Goal: Task Accomplishment & Management: Complete application form

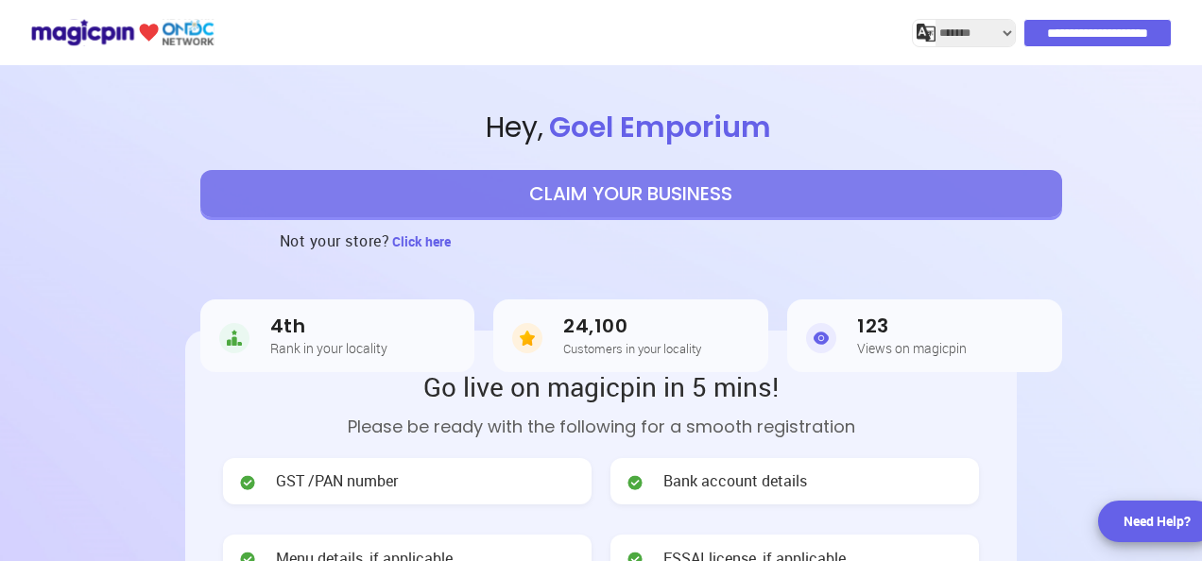
select select "*******"
click at [486, 209] on button "CLAIM YOUR BUSINESS" at bounding box center [631, 193] width 862 height 47
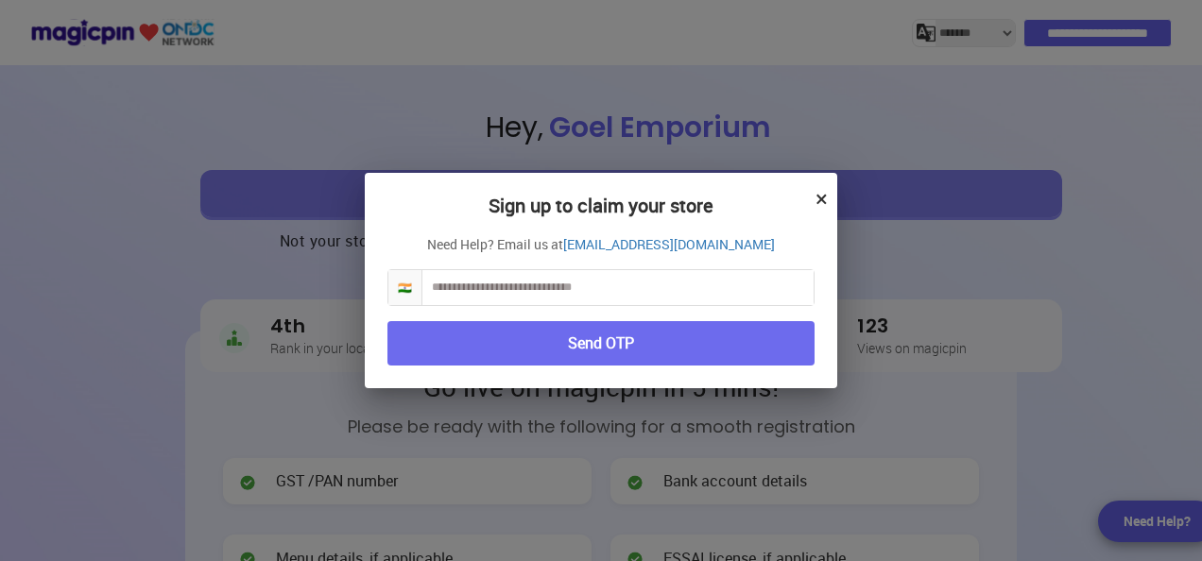
click at [526, 289] on input "text" at bounding box center [617, 287] width 391 height 35
type input "**********"
click at [586, 337] on button "Send OTP" at bounding box center [600, 343] width 427 height 44
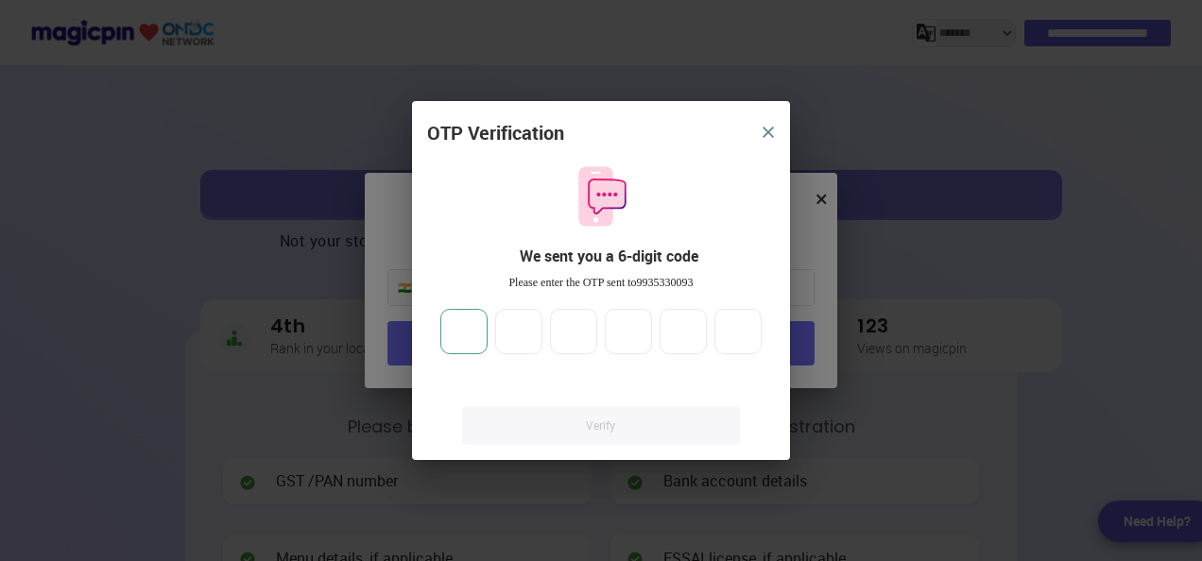
click at [474, 325] on input "number" at bounding box center [463, 331] width 47 height 45
type input "*"
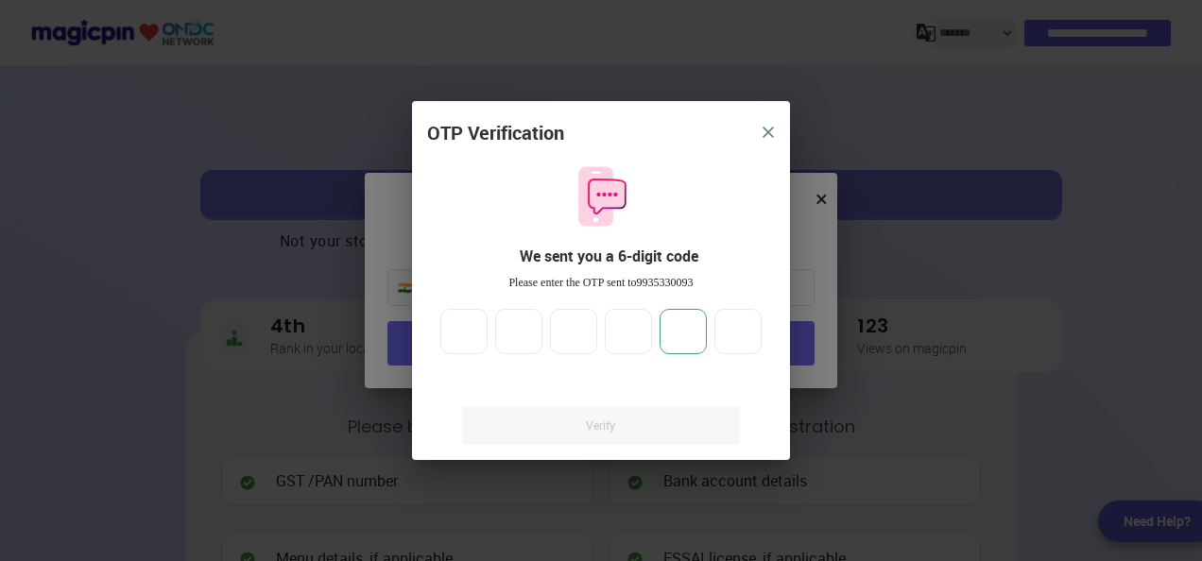
type input "*"
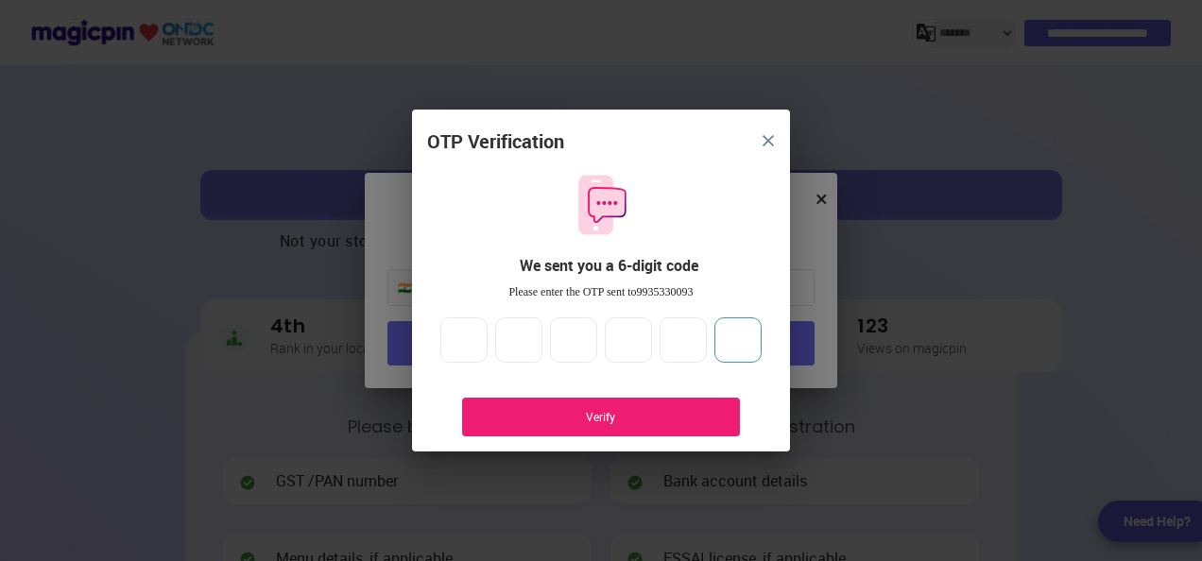
type input "*"
click at [574, 418] on div "Verify" at bounding box center [600, 417] width 221 height 16
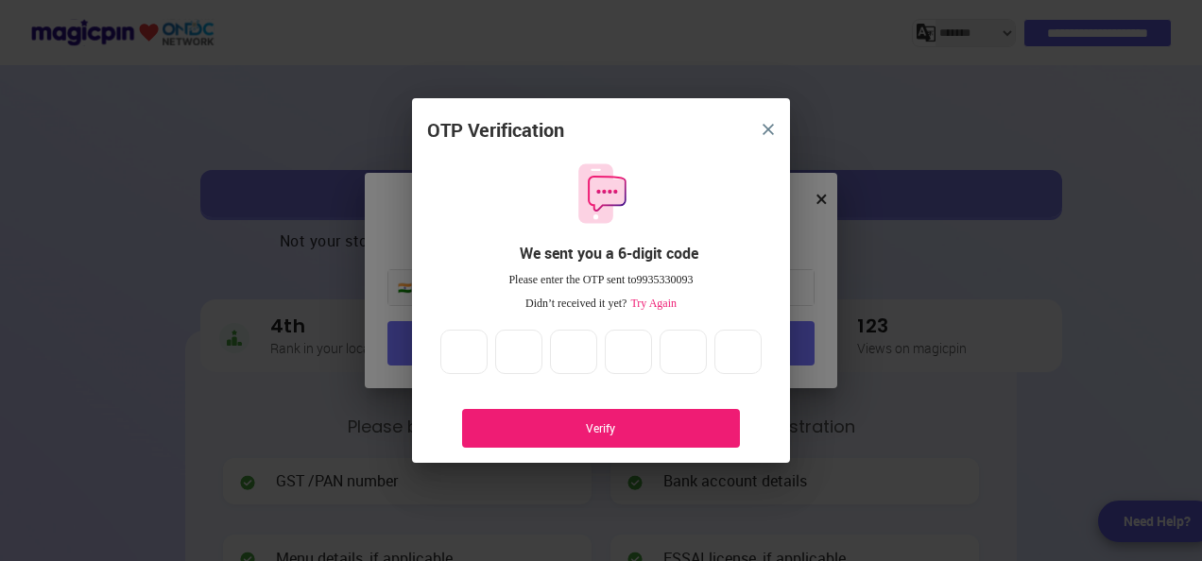
click at [676, 425] on div "Verify" at bounding box center [600, 428] width 221 height 16
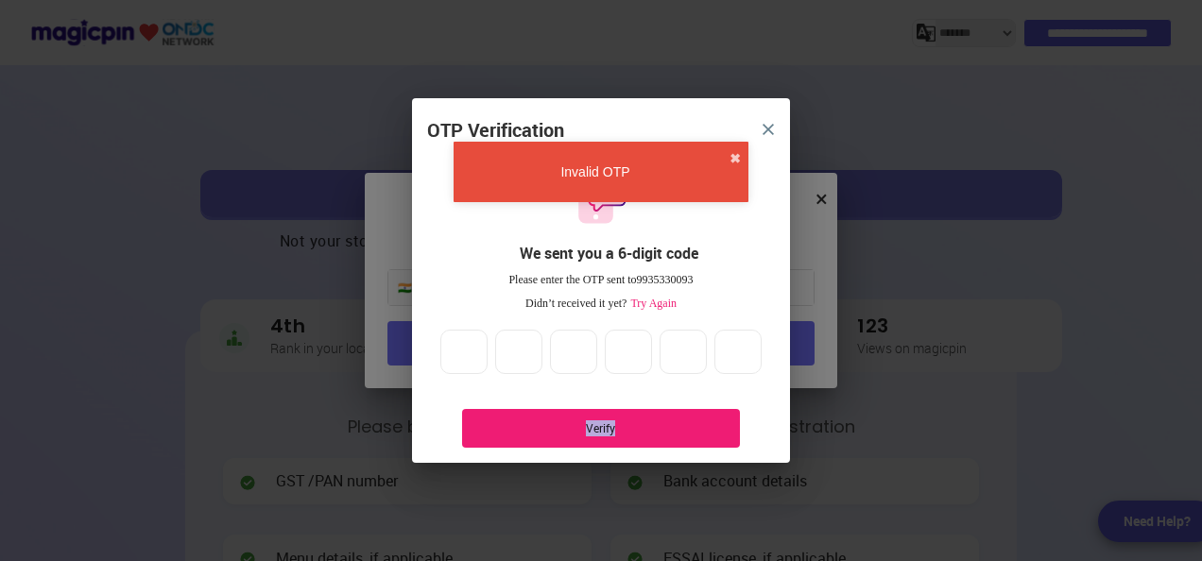
click at [676, 425] on div "Verify" at bounding box center [600, 428] width 221 height 16
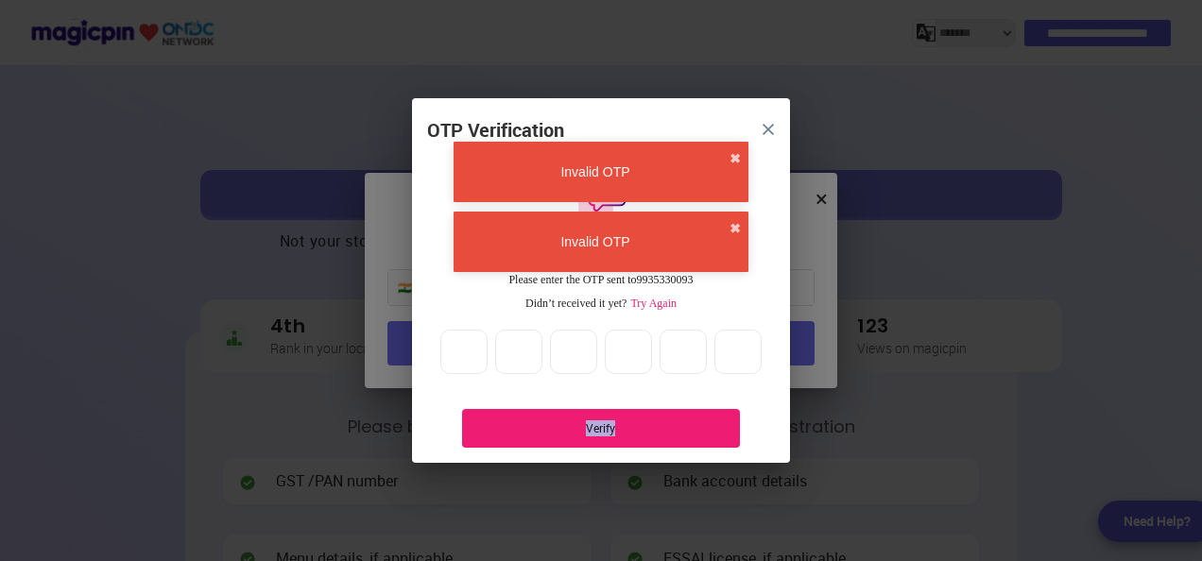
drag, startPoint x: 676, startPoint y: 425, endPoint x: 770, endPoint y: 136, distance: 304.2
click at [770, 136] on button "close" at bounding box center [768, 129] width 34 height 34
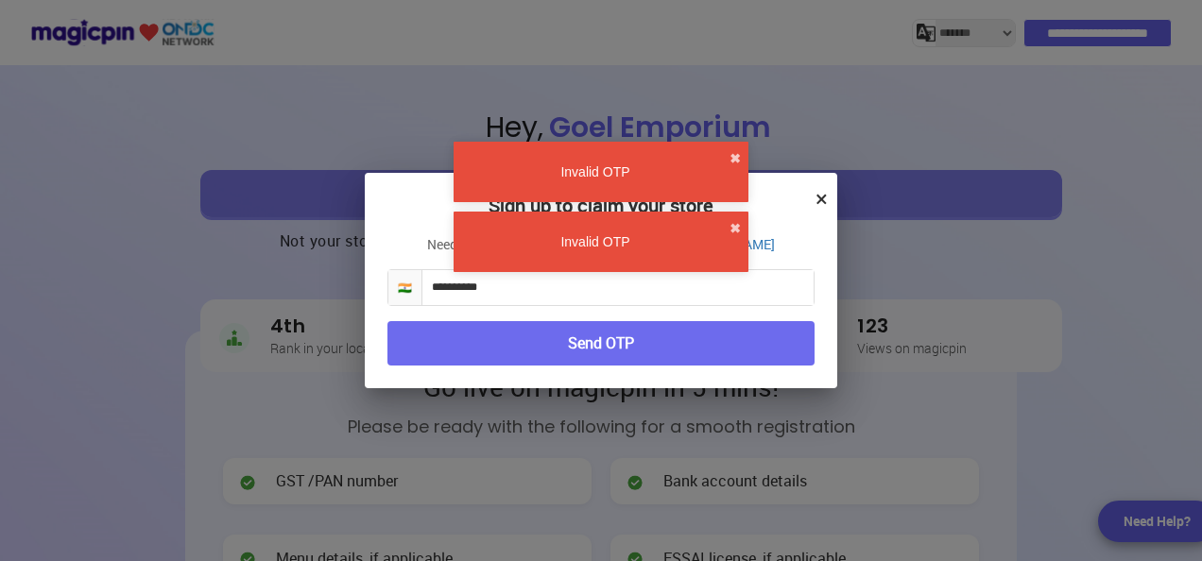
click at [682, 297] on input "**********" at bounding box center [617, 287] width 391 height 35
click at [660, 351] on button "Send OTP" at bounding box center [600, 343] width 427 height 44
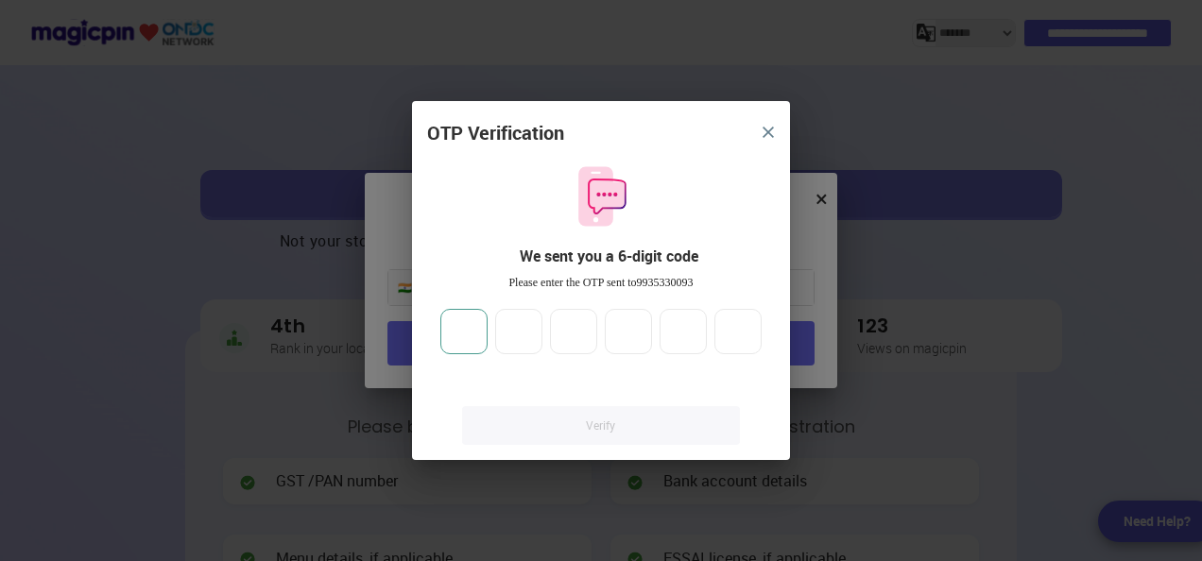
click at [476, 329] on input "number" at bounding box center [463, 331] width 47 height 45
type input "*"
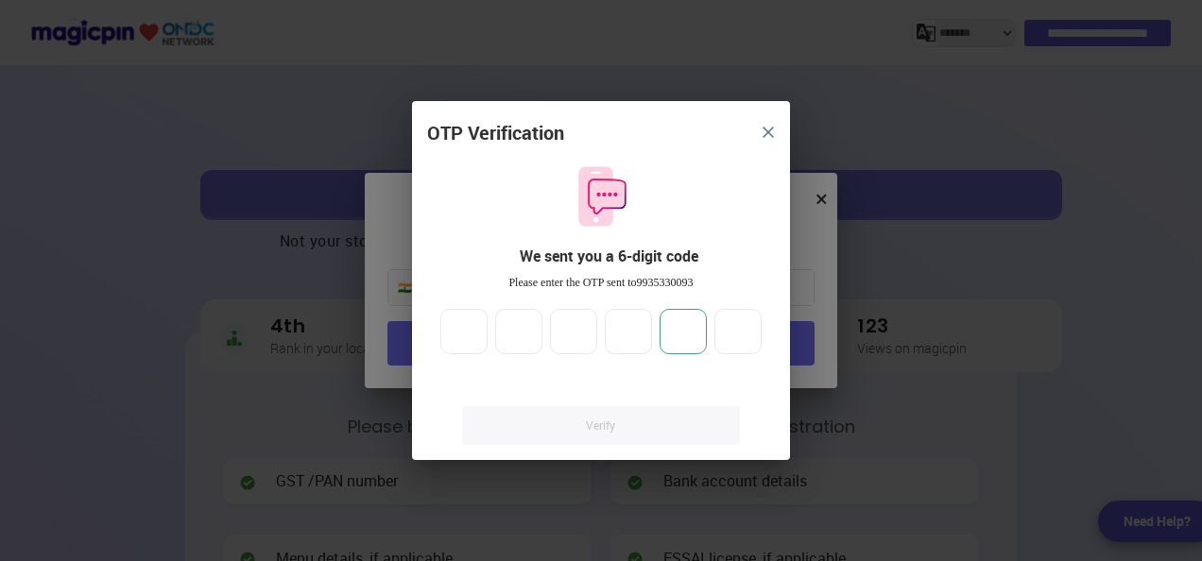
type input "*"
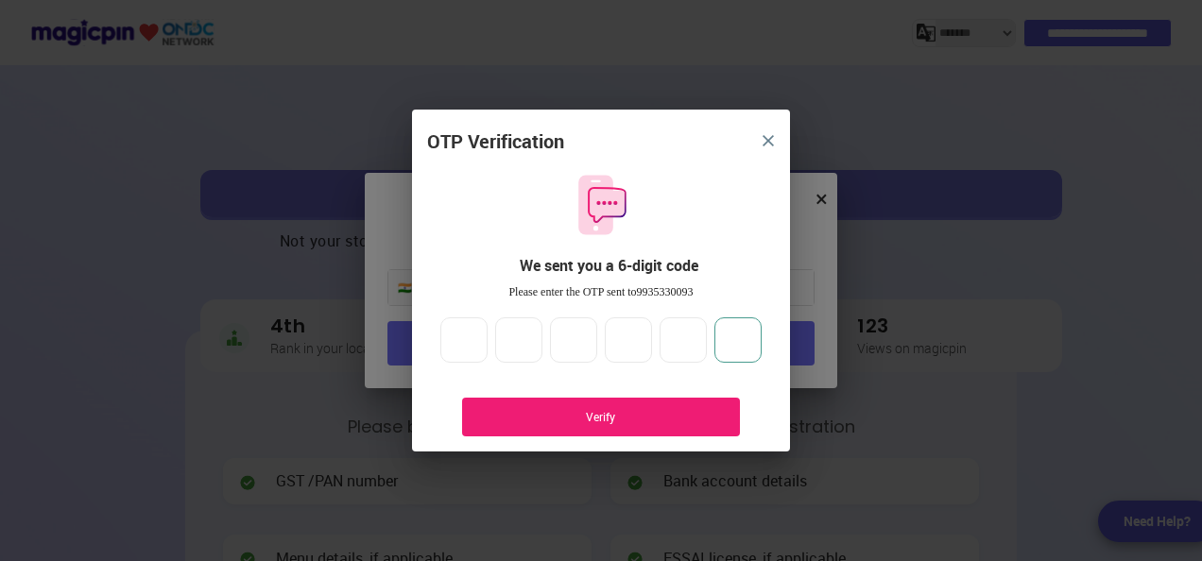
type input "*"
click at [583, 403] on div "Verify" at bounding box center [601, 417] width 278 height 39
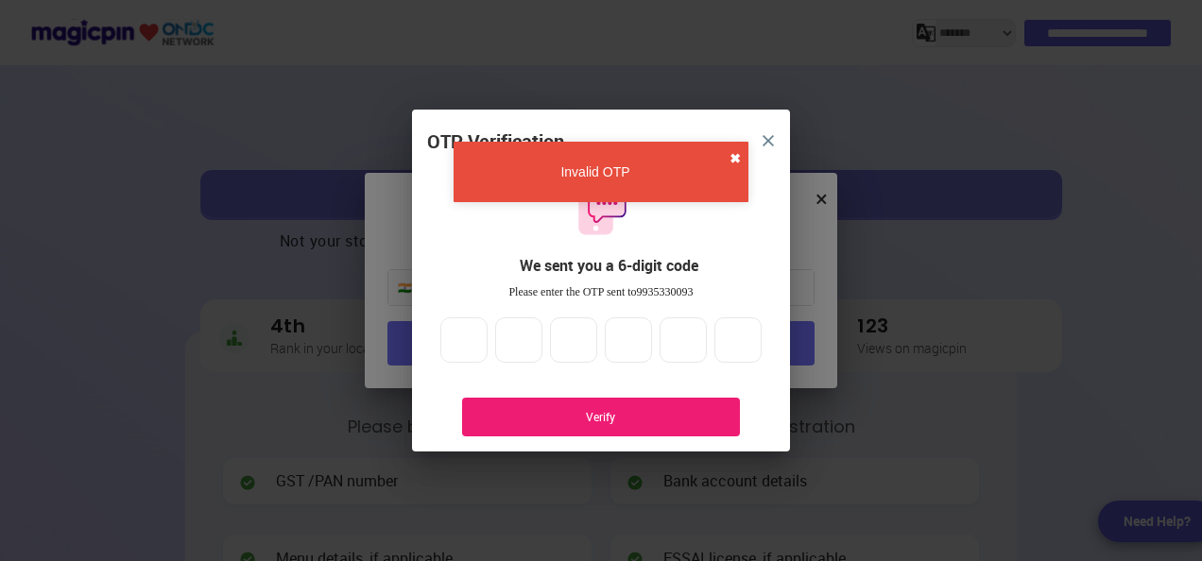
click at [737, 161] on button "✖" at bounding box center [734, 158] width 11 height 19
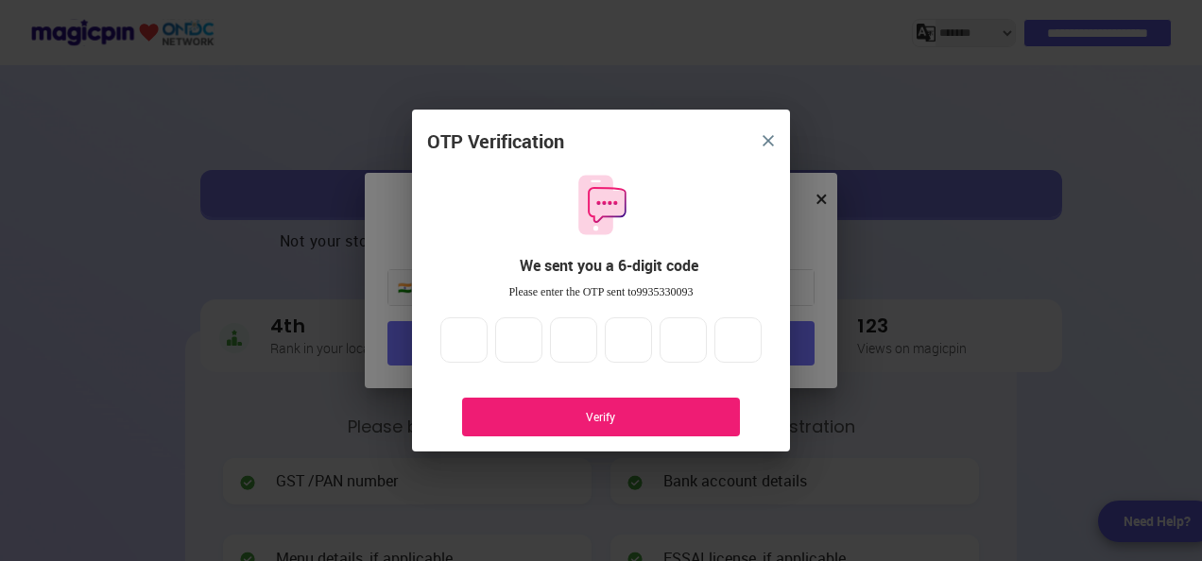
click at [769, 135] on img "close" at bounding box center [768, 140] width 11 height 11
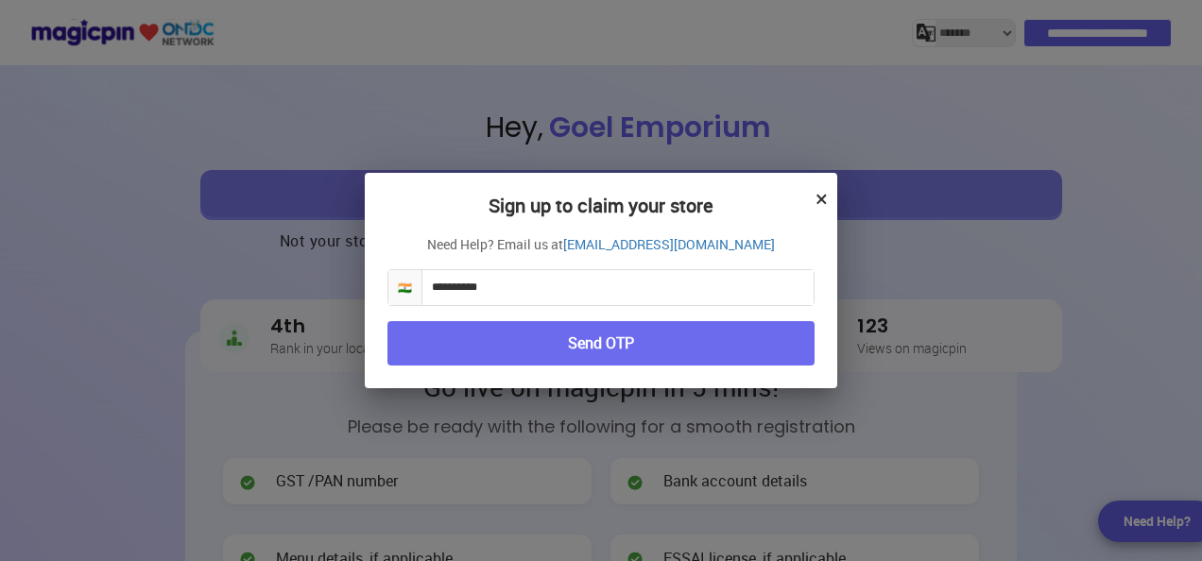
drag, startPoint x: 569, startPoint y: 284, endPoint x: 319, endPoint y: 281, distance: 249.5
click at [319, 281] on div "**********" at bounding box center [601, 280] width 1202 height 561
click at [824, 202] on button "×" at bounding box center [821, 198] width 12 height 32
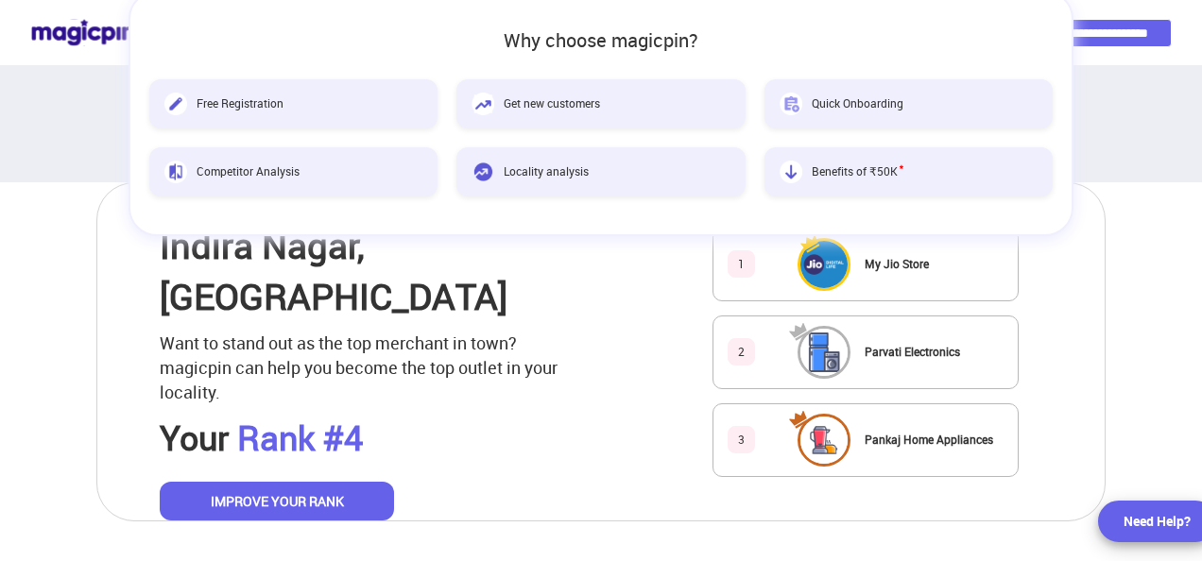
scroll to position [808, 0]
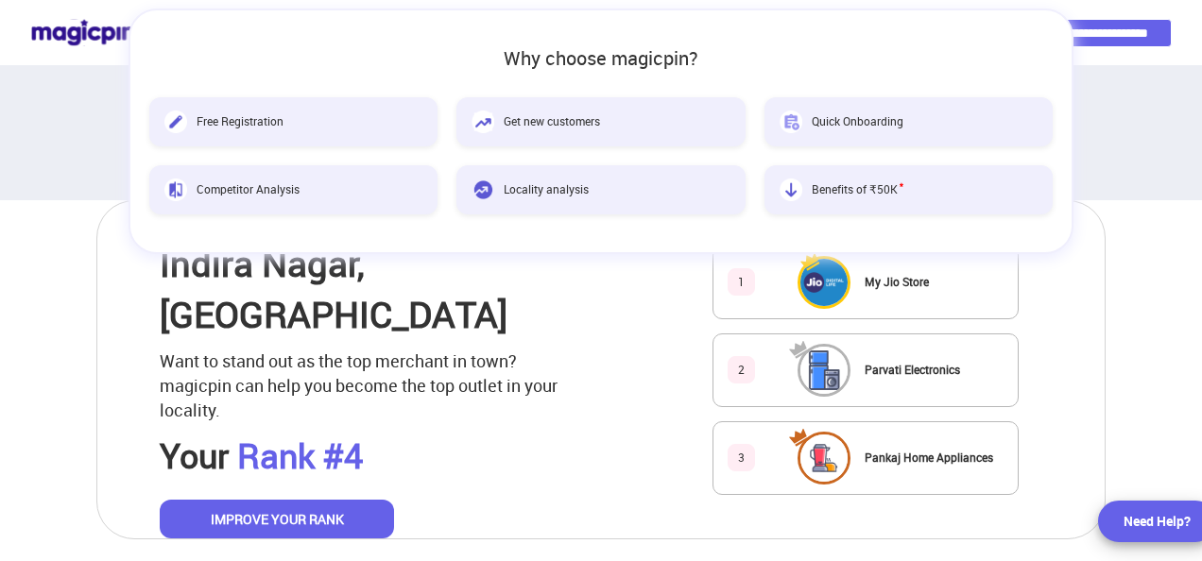
click at [660, 336] on div "Top outlets in your locality [GEOGRAPHIC_DATA] , [GEOGRAPHIC_DATA] Want to stan…" at bounding box center [601, 369] width 1010 height 339
click at [111, 413] on div "Top outlets in your locality [GEOGRAPHIC_DATA] , [GEOGRAPHIC_DATA] Want to stan…" at bounding box center [601, 369] width 1010 height 339
click at [273, 500] on button "IMPROVE YOUR RANK" at bounding box center [277, 520] width 234 height 40
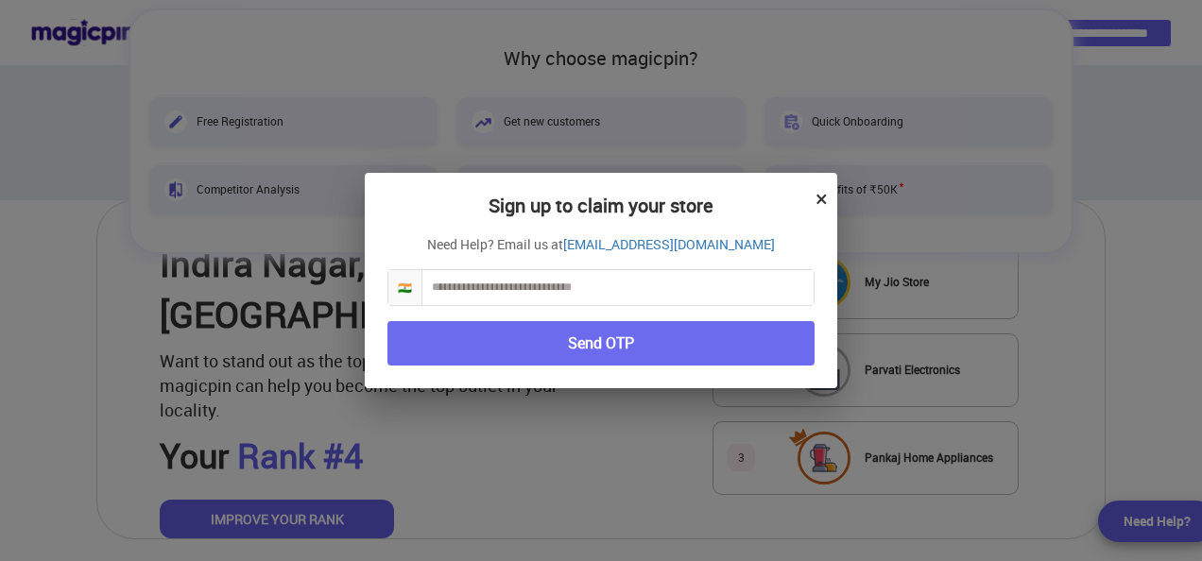
click at [609, 287] on input "text" at bounding box center [617, 287] width 391 height 35
click at [1104, 40] on div "Sign up to claim your store × Need Help? Email us at [EMAIL_ADDRESS][DOMAIN_NAM…" at bounding box center [601, 280] width 1202 height 561
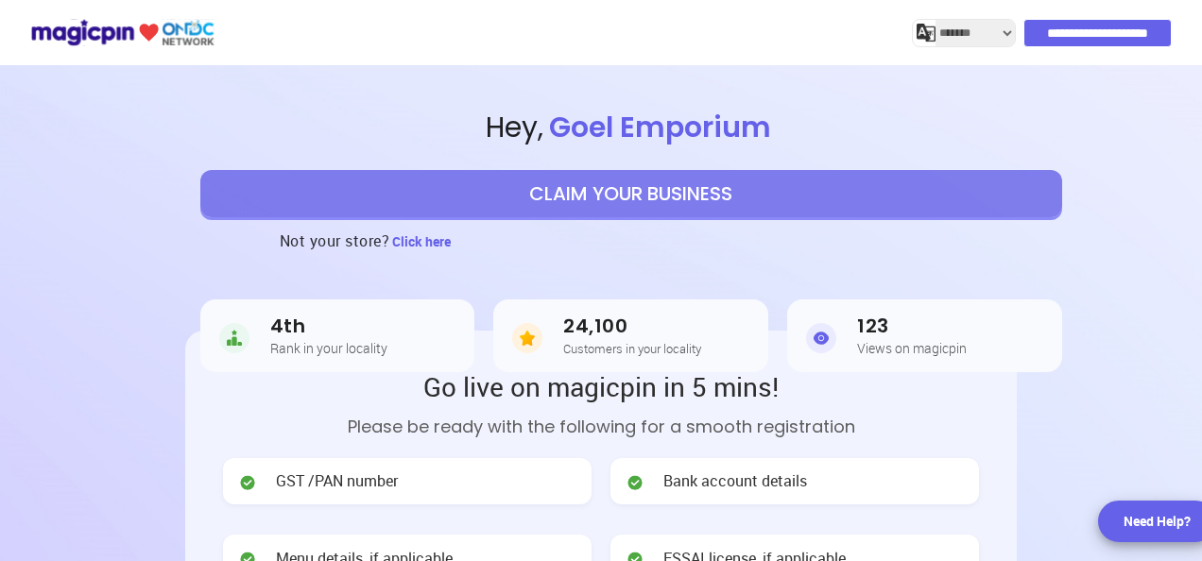
select select "*******"
click at [662, 195] on button "CLAIM YOUR BUSINESS" at bounding box center [631, 193] width 862 height 47
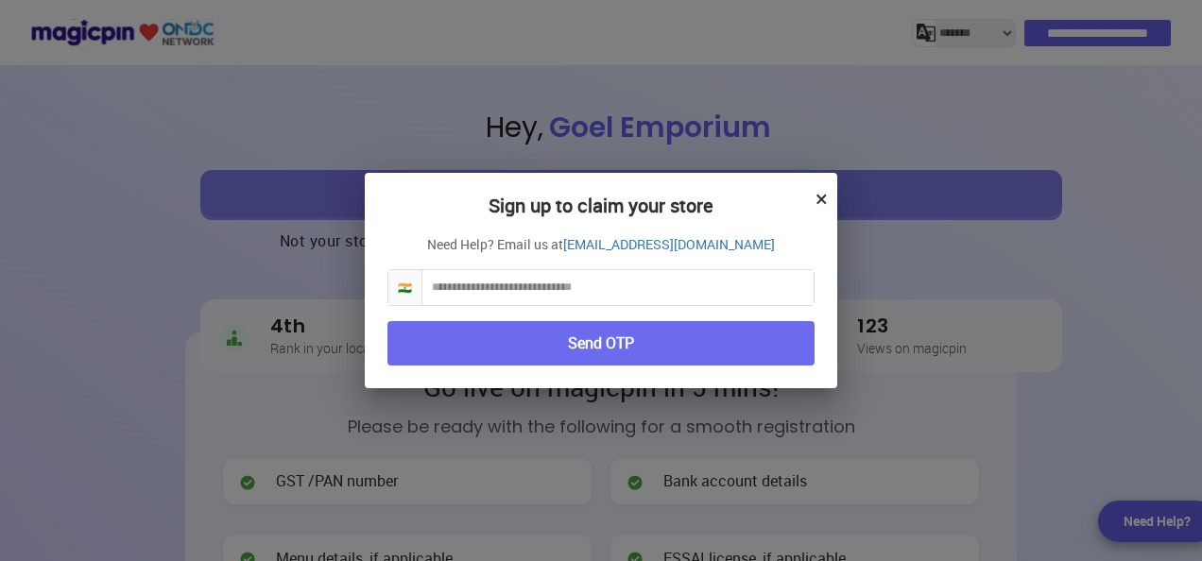
click at [544, 289] on input "text" at bounding box center [617, 287] width 391 height 35
type input "**********"
click at [595, 342] on button "Send OTP" at bounding box center [600, 343] width 427 height 44
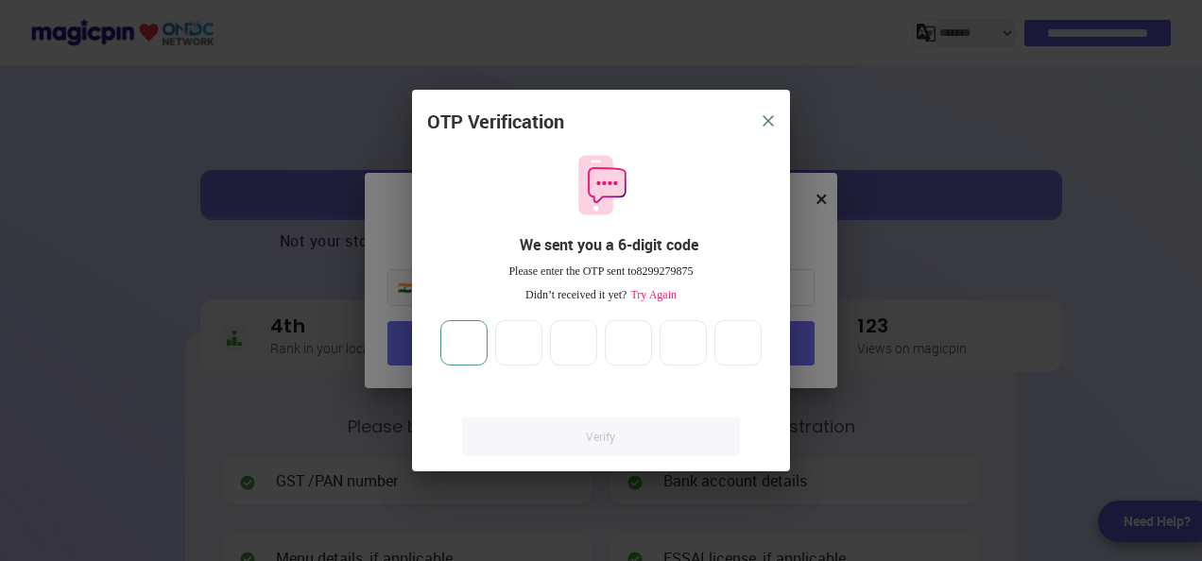
click at [469, 348] on input "number" at bounding box center [463, 342] width 47 height 45
type input "*"
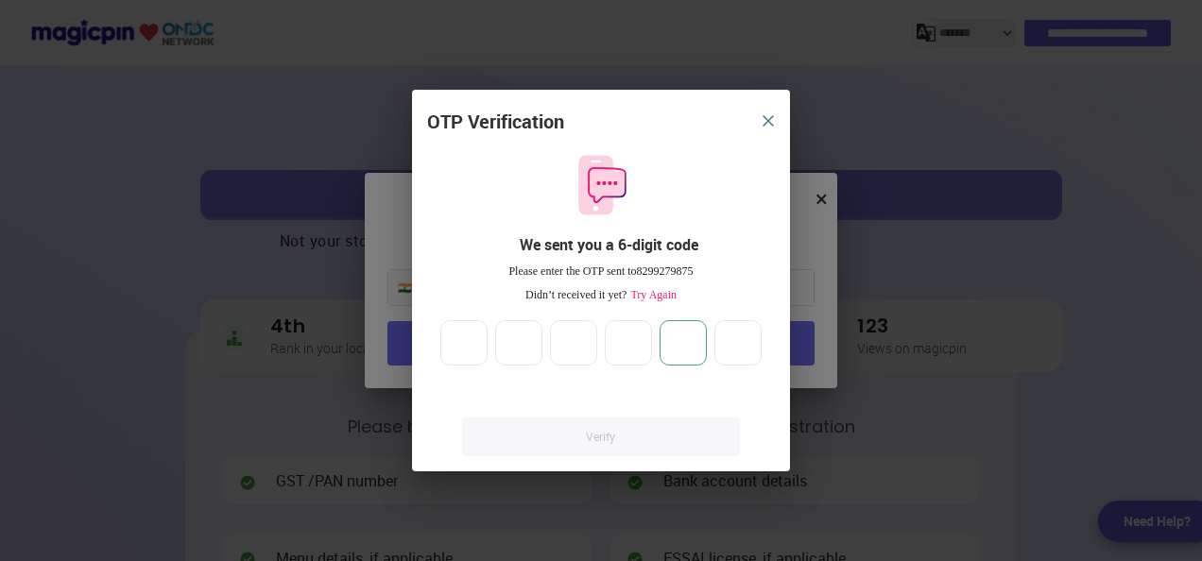
type input "*"
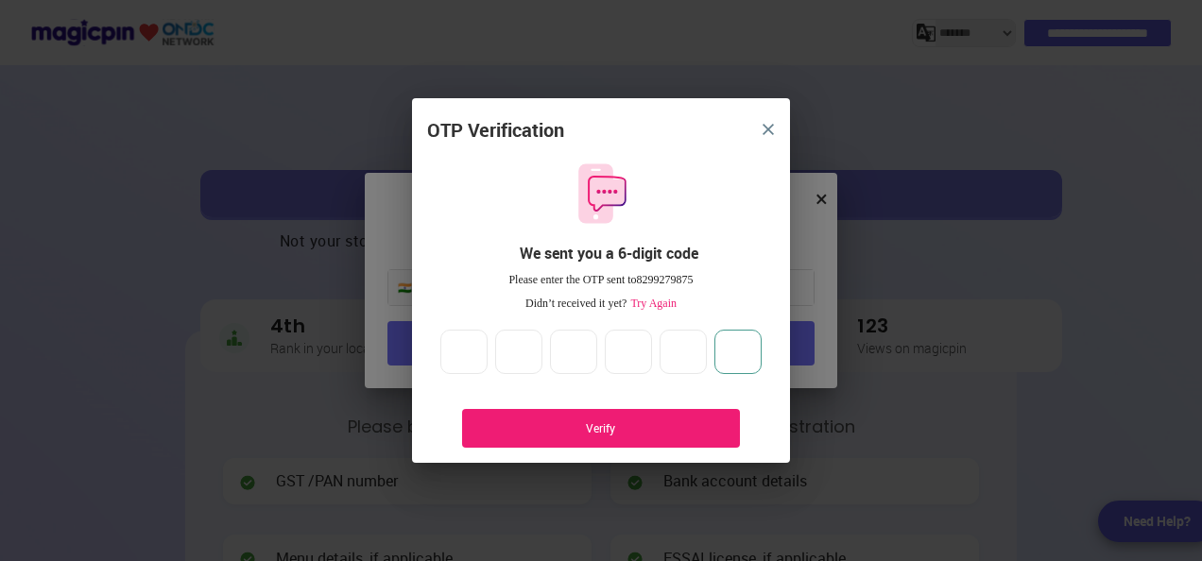
type input "*"
click at [563, 427] on div "Verify" at bounding box center [600, 428] width 221 height 16
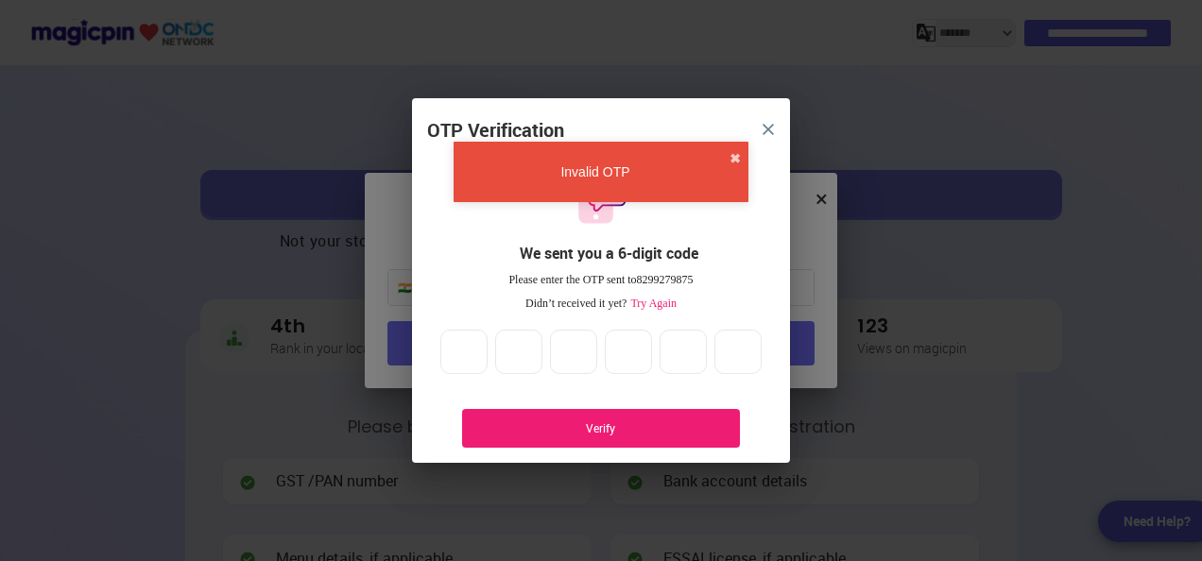
click at [620, 425] on div "Verify" at bounding box center [600, 428] width 221 height 16
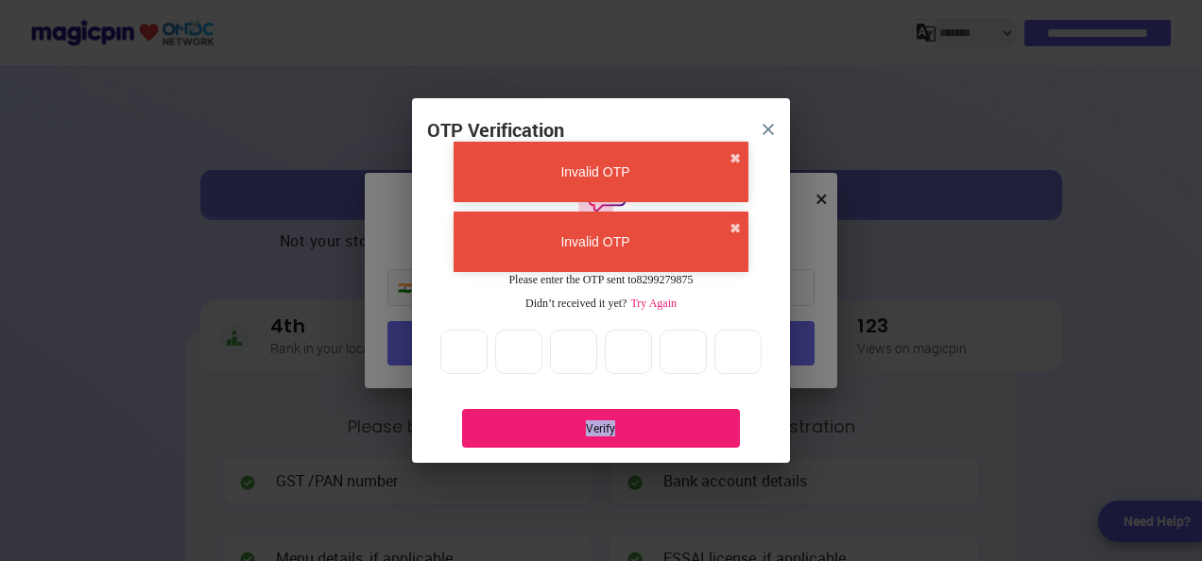
click at [620, 425] on div "Verify" at bounding box center [600, 428] width 221 height 16
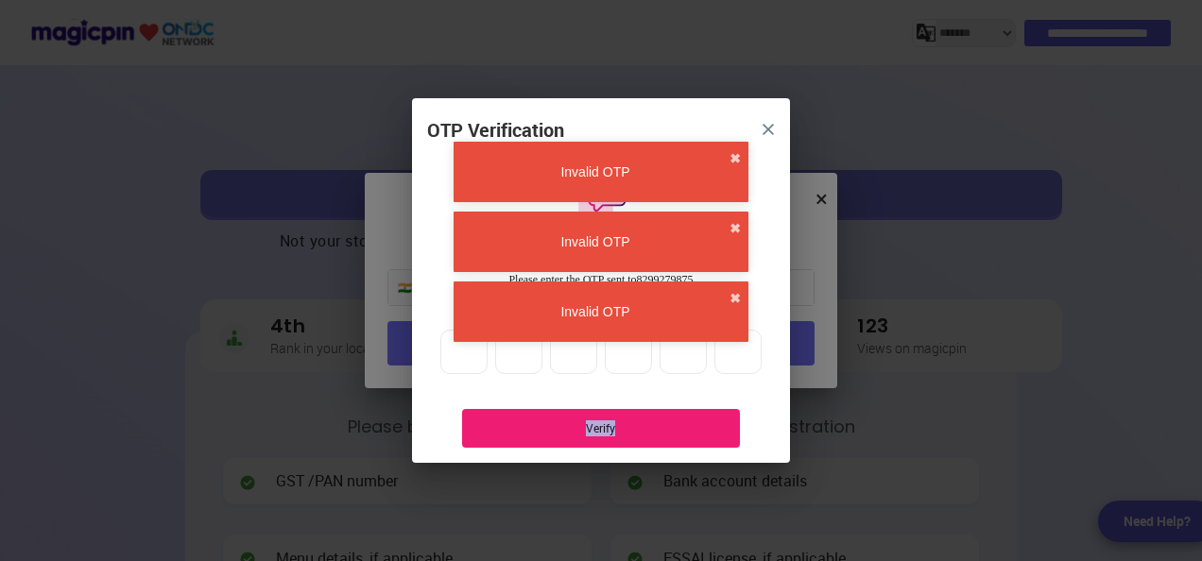
click at [620, 425] on div "Verify" at bounding box center [600, 428] width 221 height 16
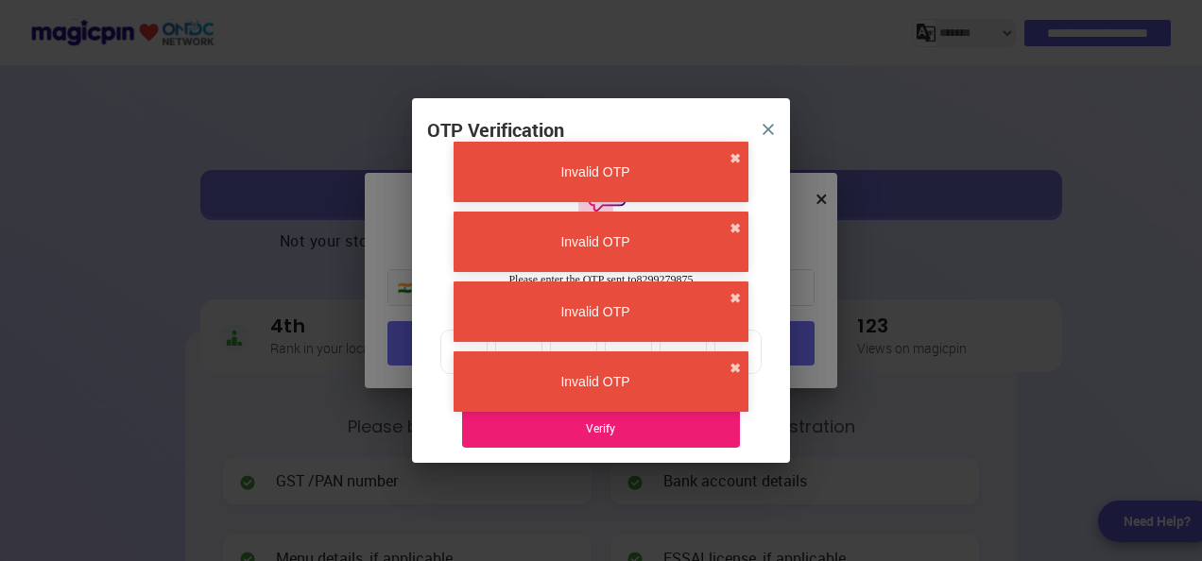
drag, startPoint x: 620, startPoint y: 425, endPoint x: 737, endPoint y: 168, distance: 282.5
click at [737, 168] on div "Invalid OTP ✖" at bounding box center [601, 172] width 295 height 60
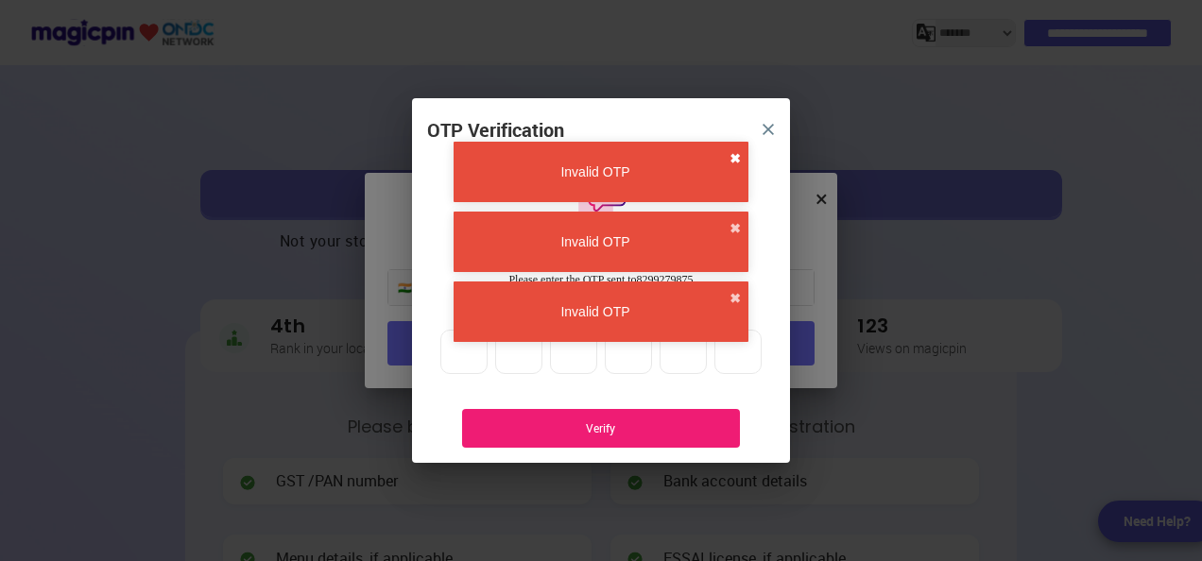
click at [737, 163] on button "✖" at bounding box center [734, 158] width 11 height 19
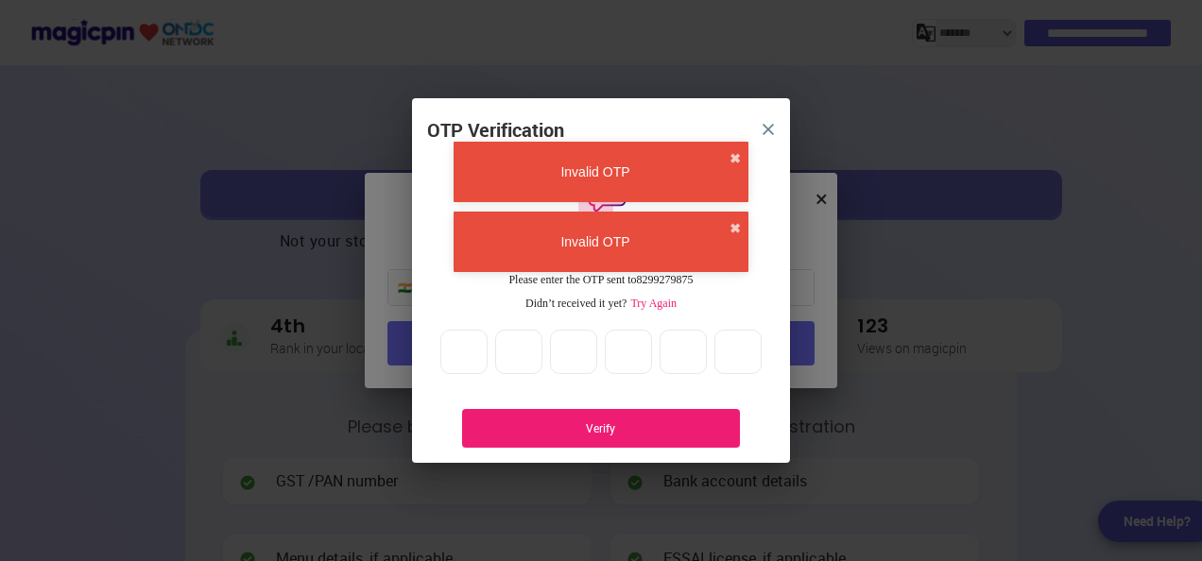
click at [737, 163] on button "✖" at bounding box center [734, 158] width 11 height 19
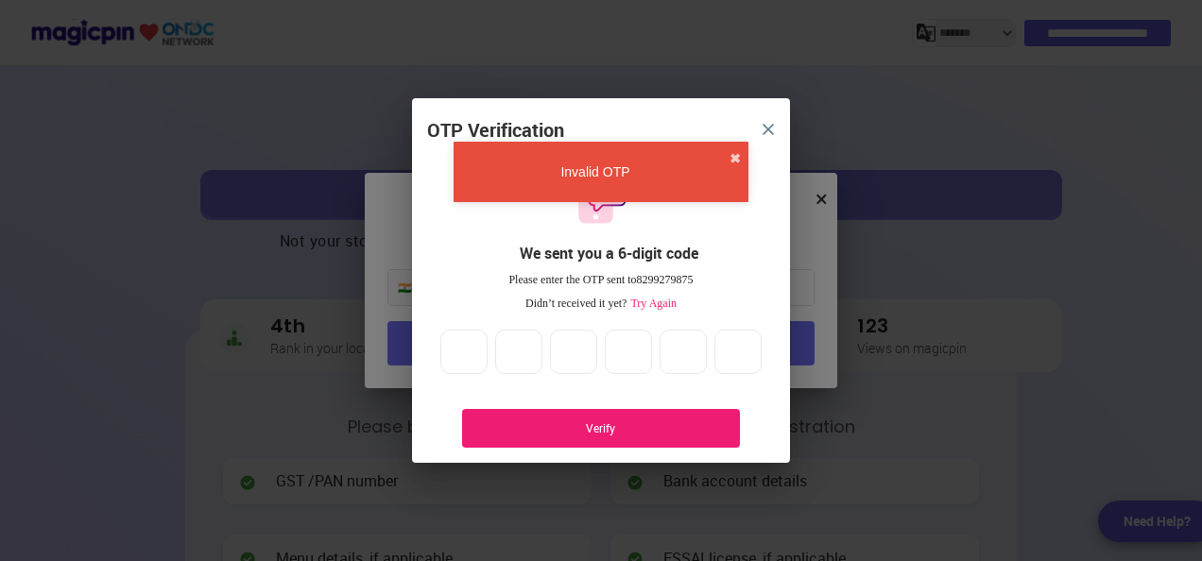
click at [737, 163] on button "✖" at bounding box center [734, 158] width 11 height 19
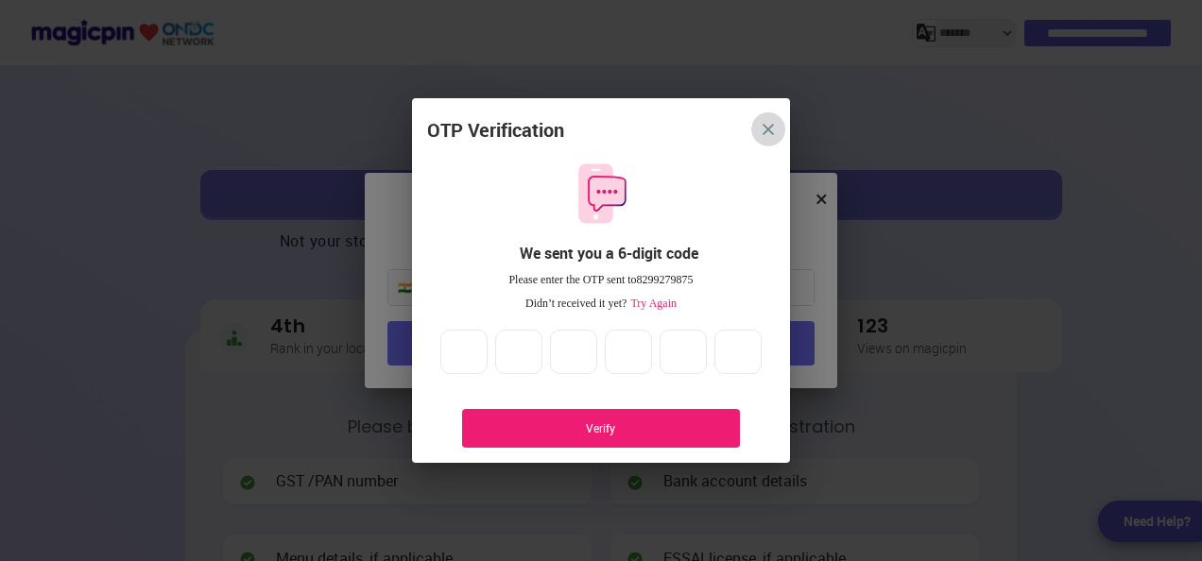
click at [769, 130] on img "close" at bounding box center [768, 129] width 11 height 11
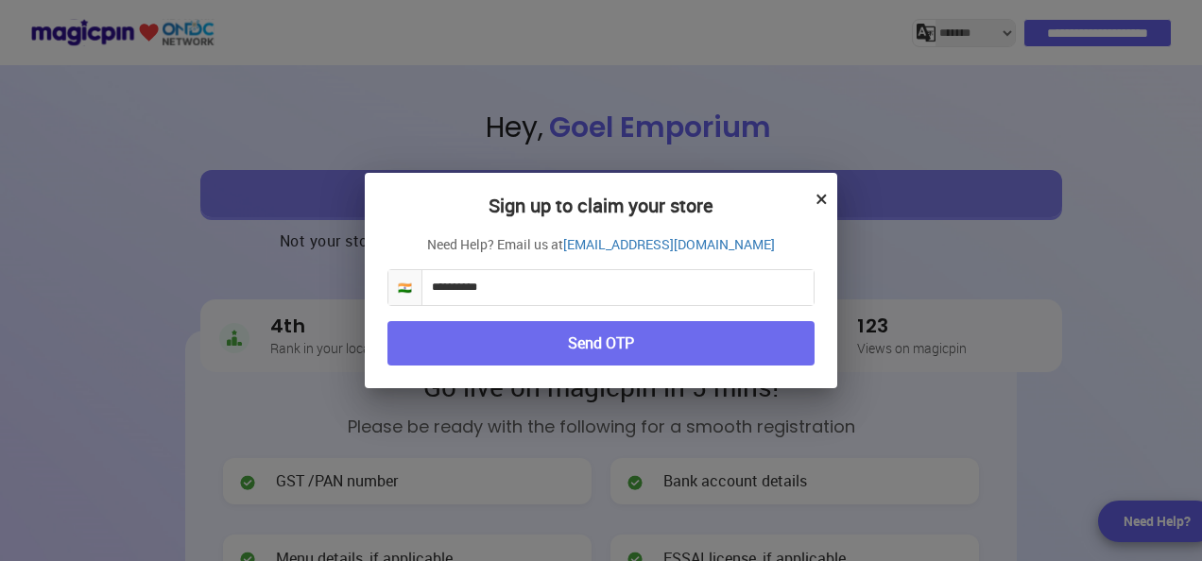
click at [816, 198] on button "×" at bounding box center [821, 198] width 12 height 32
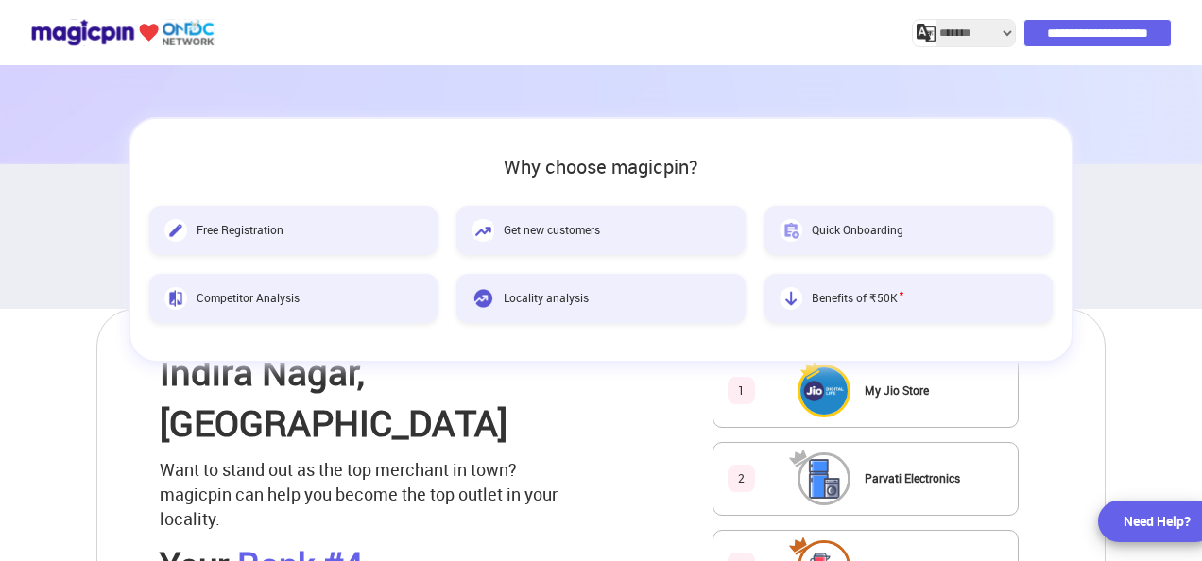
scroll to position [690, 0]
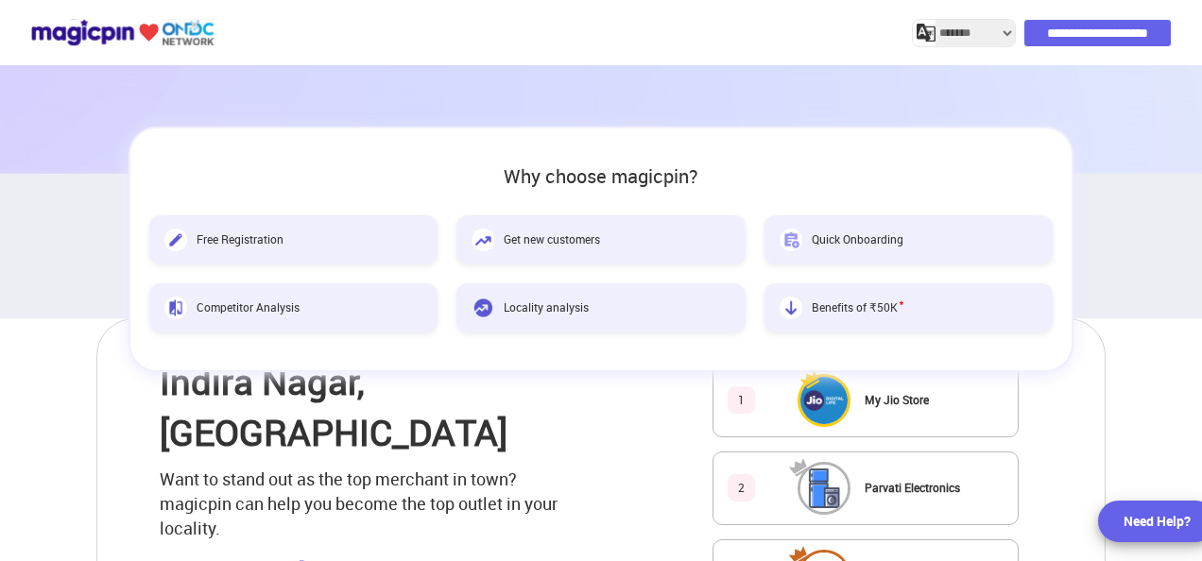
click at [68, 31] on img at bounding box center [122, 32] width 184 height 33
click at [180, 19] on img at bounding box center [122, 32] width 184 height 33
click at [1047, 29] on input "**********" at bounding box center [1098, 33] width 146 height 26
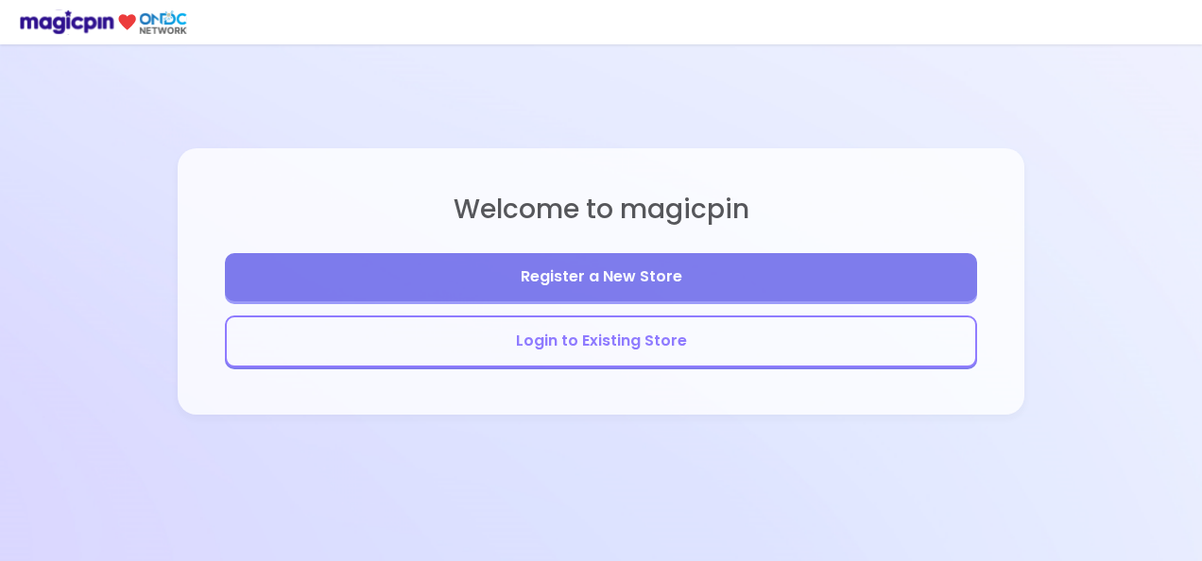
click at [591, 350] on button "Login to Existing Store" at bounding box center [601, 342] width 752 height 52
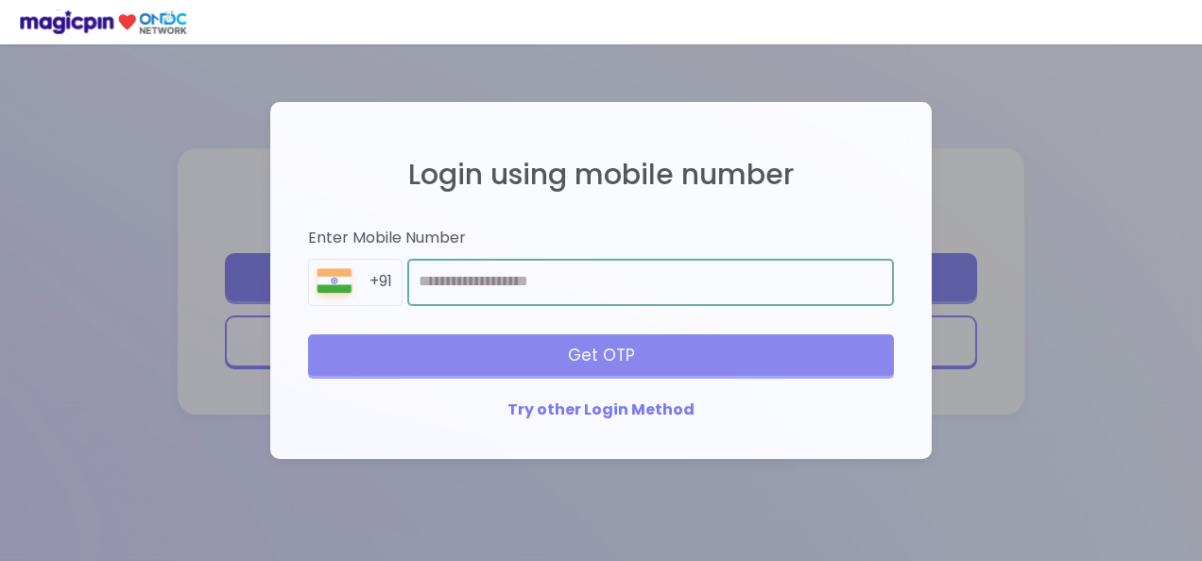
click at [570, 277] on input "number" at bounding box center [650, 282] width 487 height 47
click at [426, 286] on input "**********" at bounding box center [650, 282] width 487 height 47
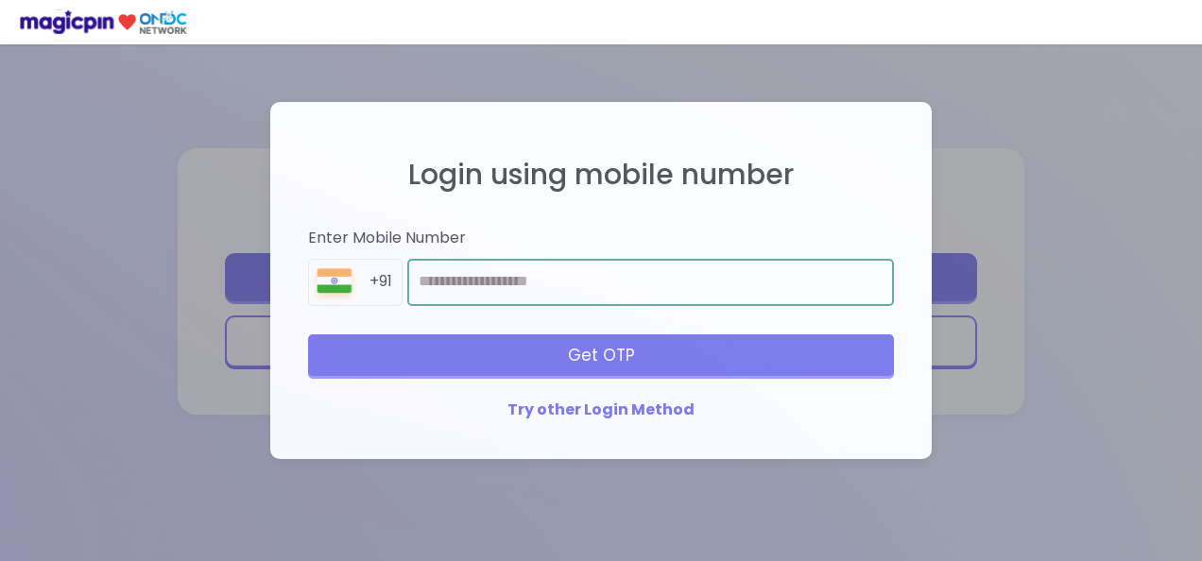
type input "**********"
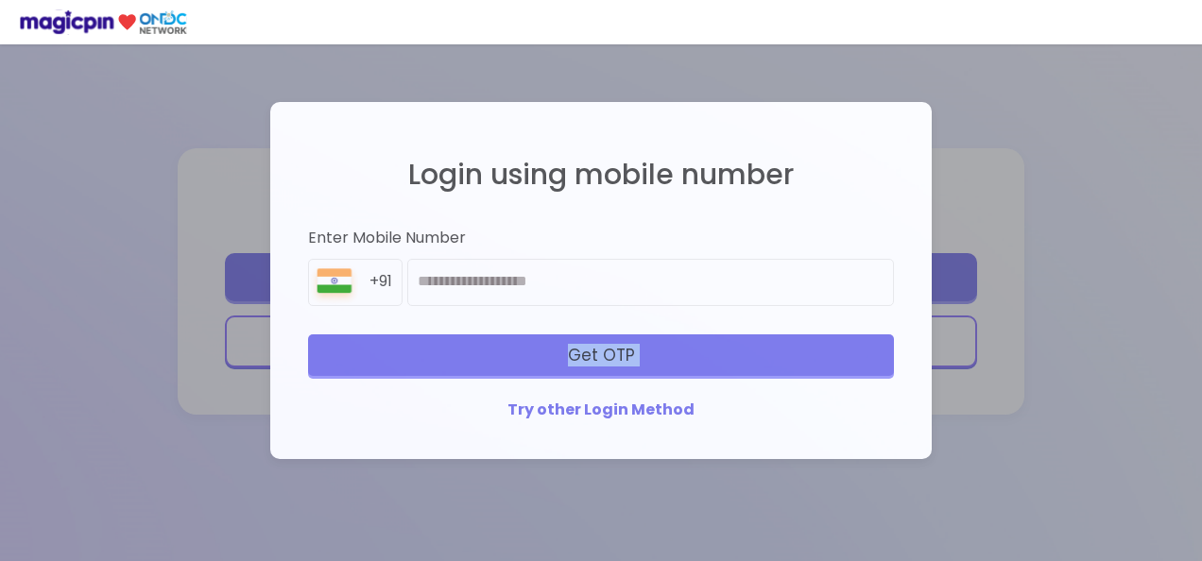
drag, startPoint x: 524, startPoint y: 355, endPoint x: 449, endPoint y: 416, distance: 96.8
click at [449, 416] on div "**********" at bounding box center [601, 280] width 624 height 319
drag, startPoint x: 449, startPoint y: 416, endPoint x: 575, endPoint y: 410, distance: 126.7
click at [575, 410] on div "Try other Login Method" at bounding box center [601, 411] width 586 height 22
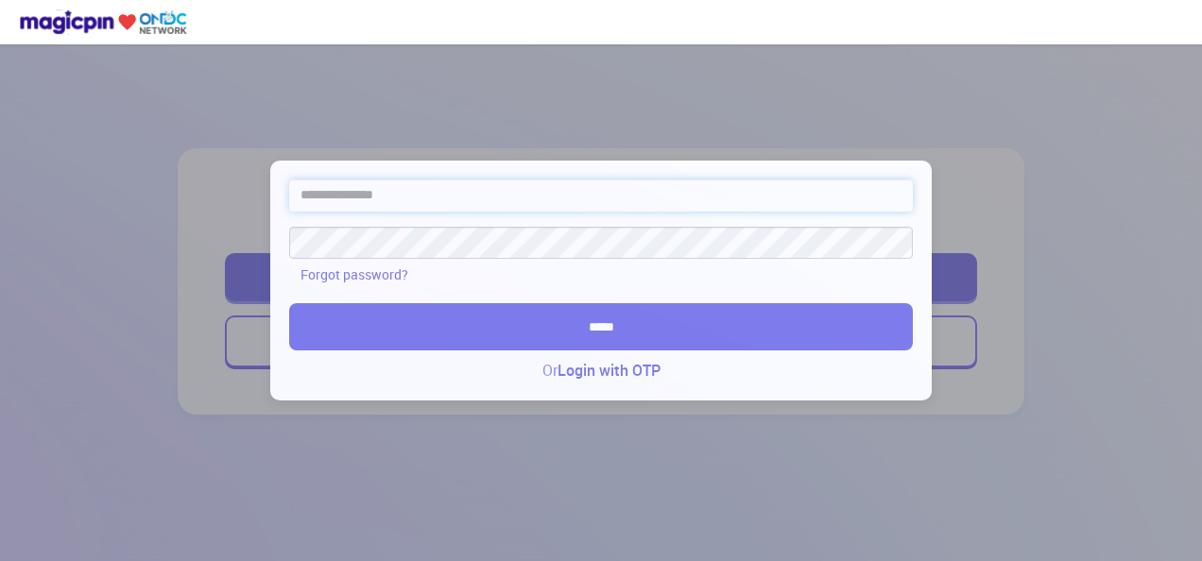
click at [433, 193] on input "text" at bounding box center [601, 196] width 624 height 32
click at [576, 365] on link "Login with OTP" at bounding box center [608, 371] width 103 height 22
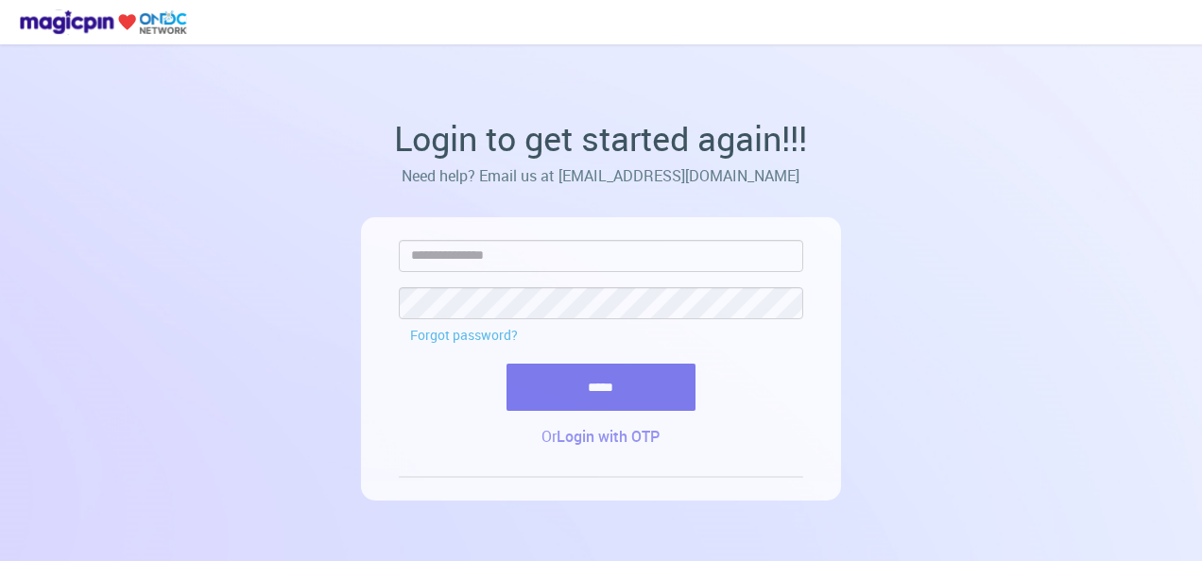
click at [633, 439] on link "Login with OTP" at bounding box center [608, 437] width 103 height 22
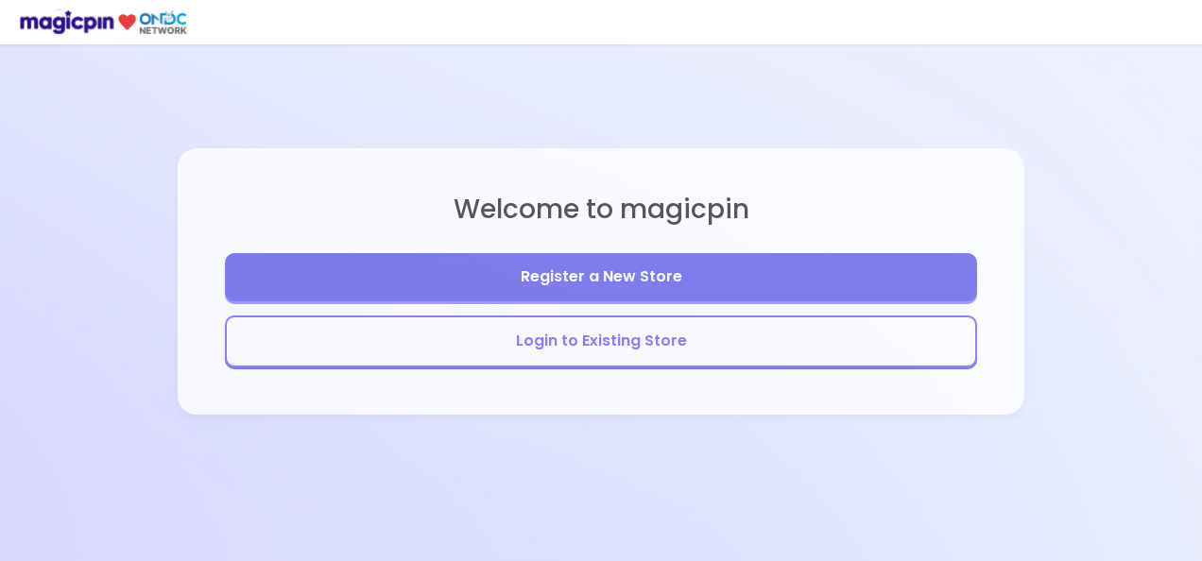
click at [601, 349] on button "Login to Existing Store" at bounding box center [601, 342] width 752 height 52
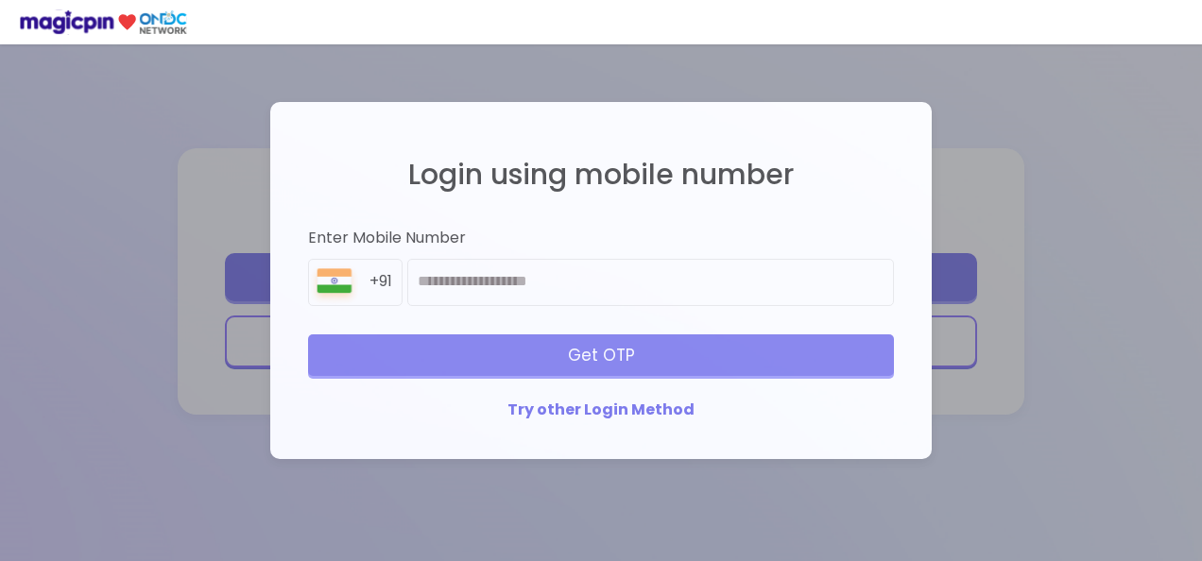
click at [969, 390] on div "Login using mobile number Enter Mobile Number +91 Get OTP Try other Login Method" at bounding box center [601, 280] width 1202 height 561
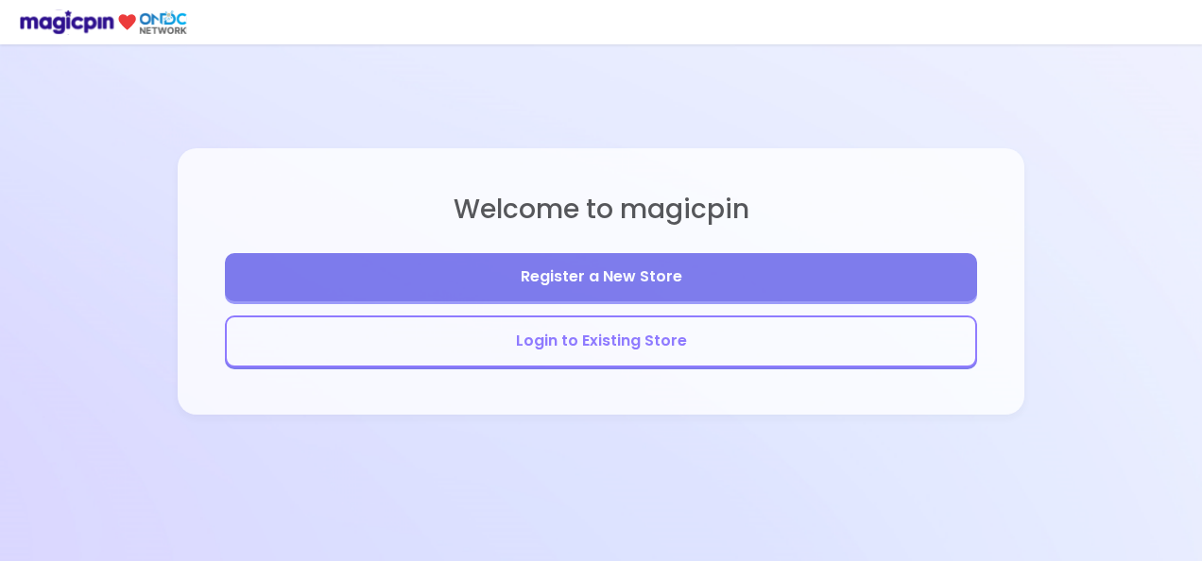
click at [677, 271] on button "Register a New Store" at bounding box center [601, 277] width 752 height 48
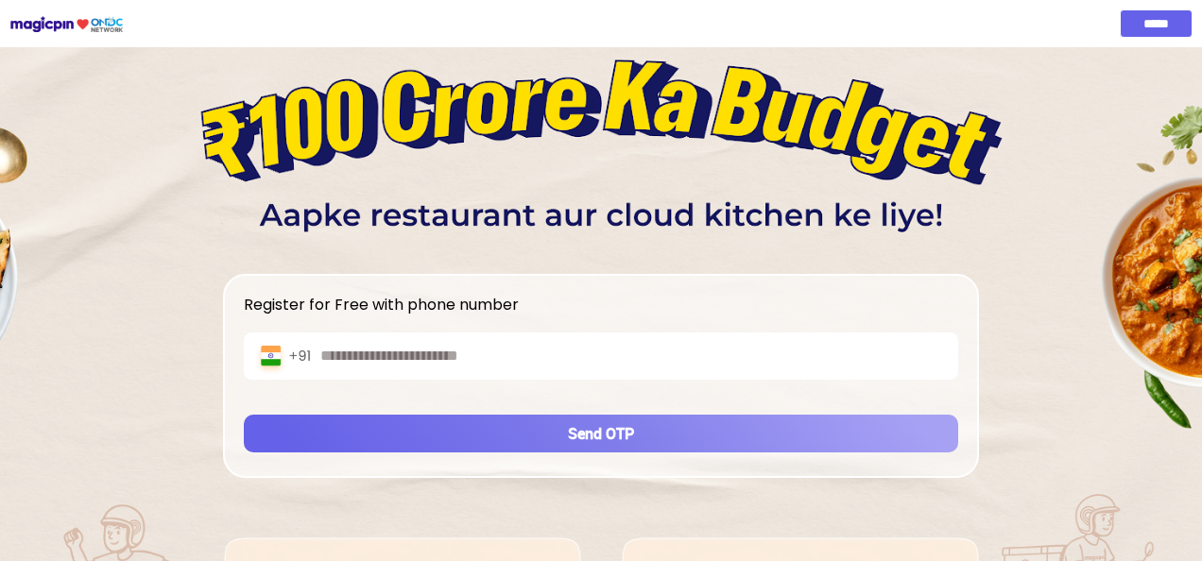
scroll to position [56, 0]
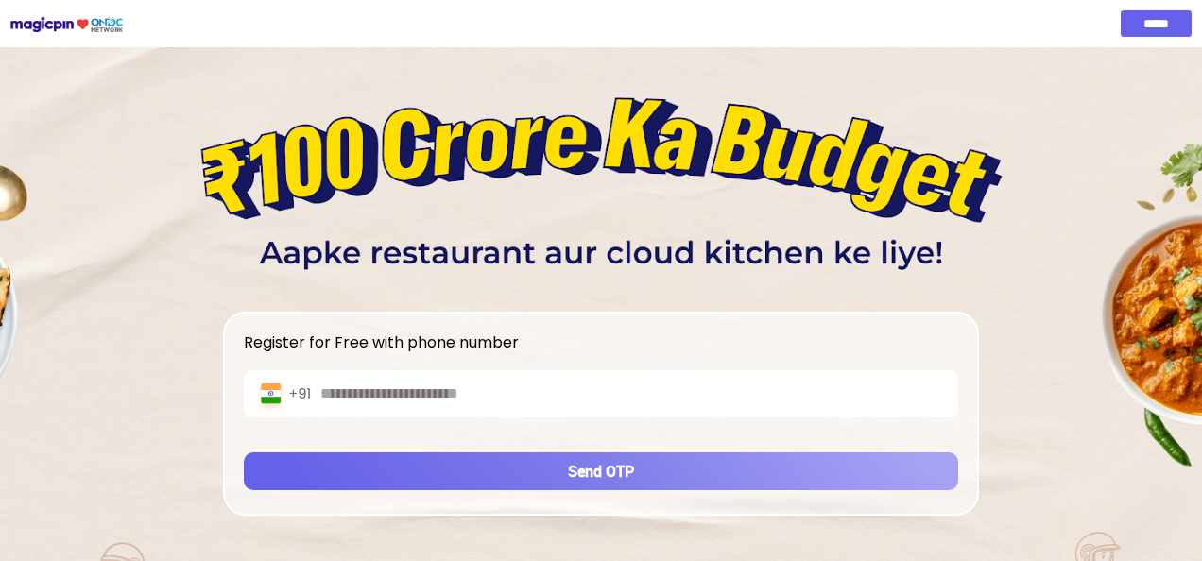
click at [509, 389] on input "text" at bounding box center [633, 395] width 627 height 22
click at [333, 391] on input "**********" at bounding box center [633, 395] width 627 height 22
type input "**********"
click at [513, 467] on button "Send OTP" at bounding box center [601, 472] width 714 height 38
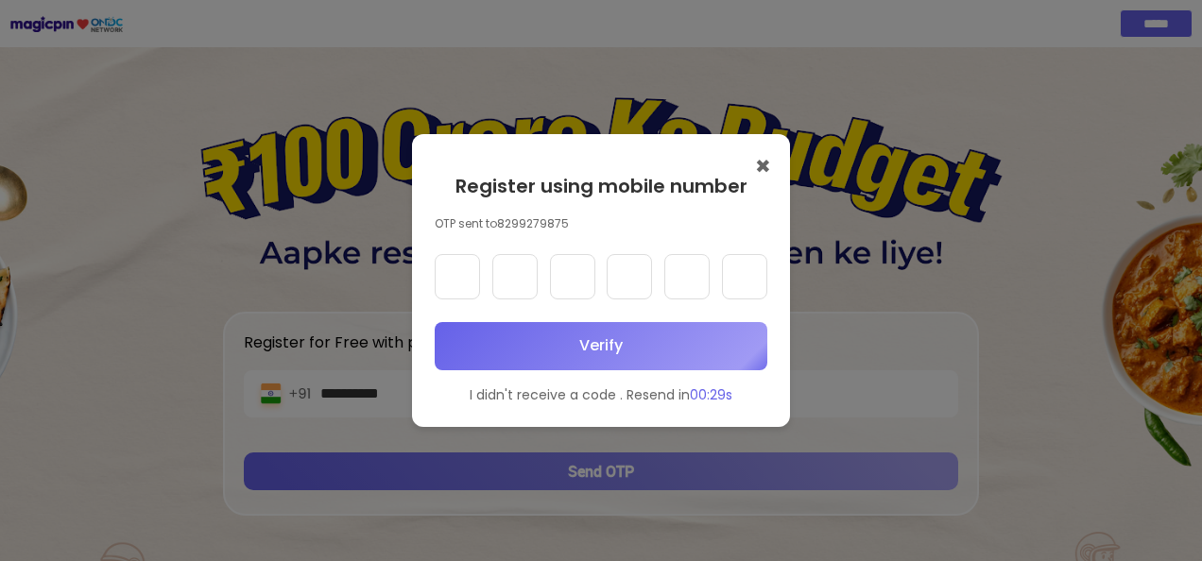
click at [450, 266] on input "text" at bounding box center [457, 276] width 45 height 45
type input "*"
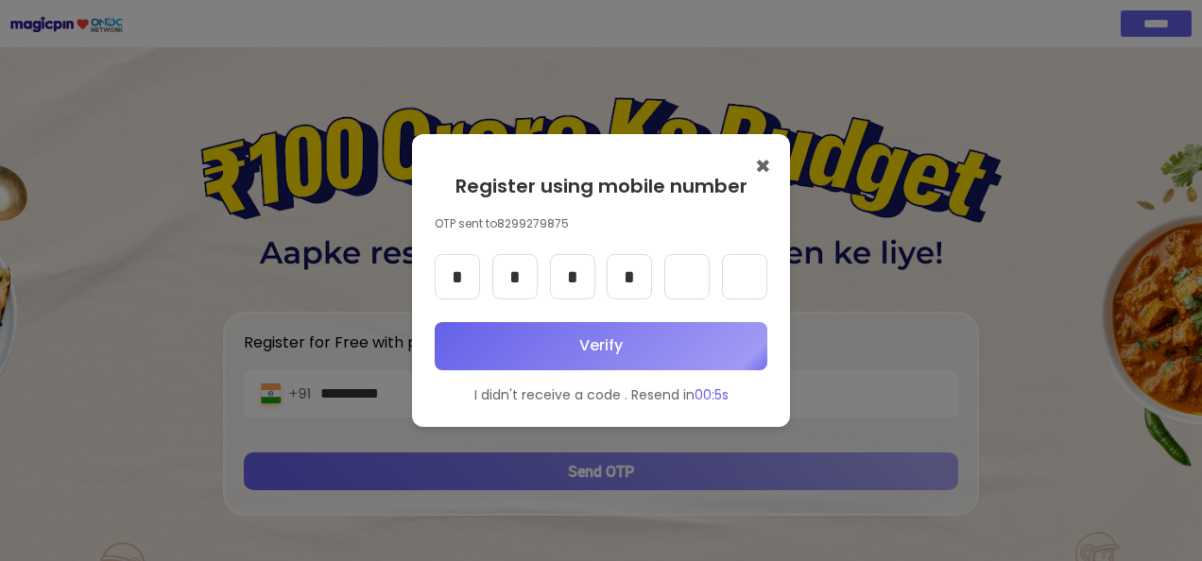
type input "*"
click at [608, 363] on button "Verify" at bounding box center [601, 346] width 333 height 48
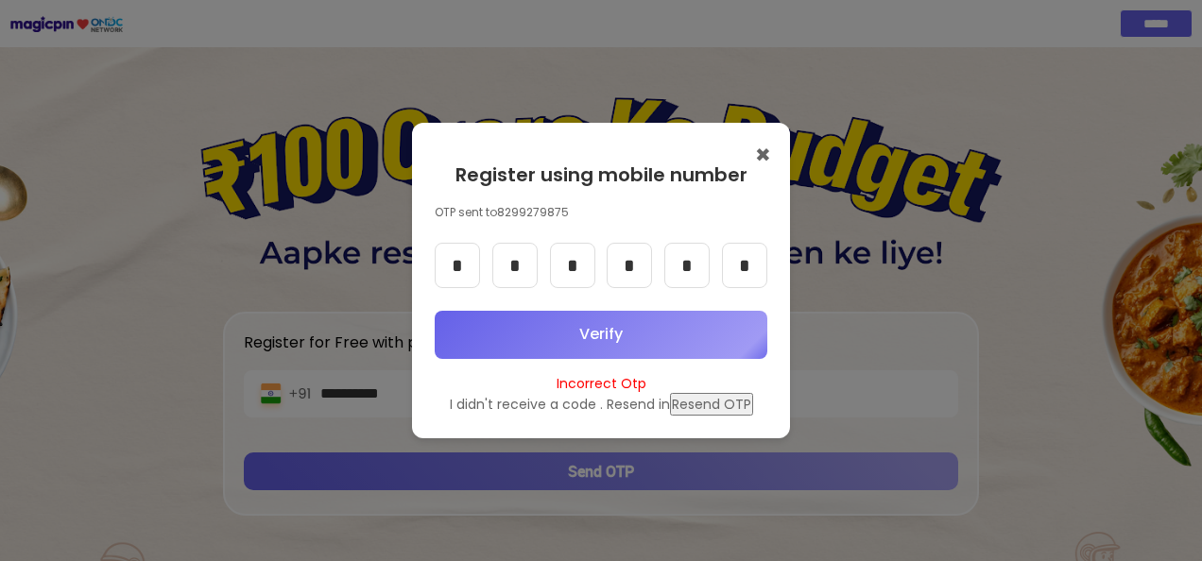
click at [608, 346] on button "Verify" at bounding box center [601, 335] width 333 height 48
click at [619, 321] on button "Verify" at bounding box center [601, 335] width 333 height 48
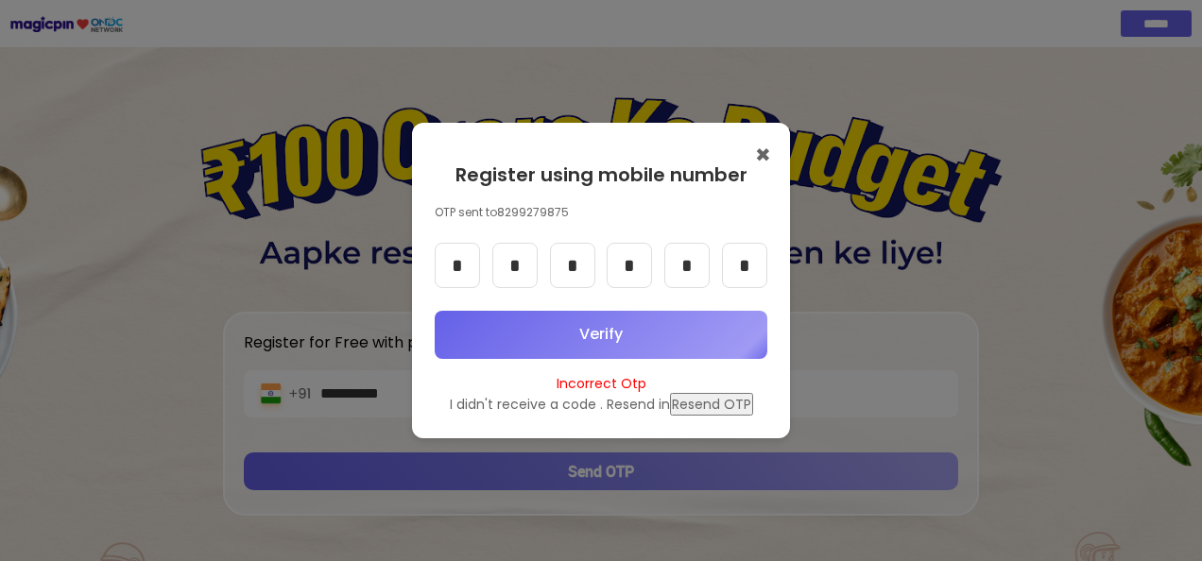
click at [619, 321] on button "Verify" at bounding box center [601, 335] width 333 height 48
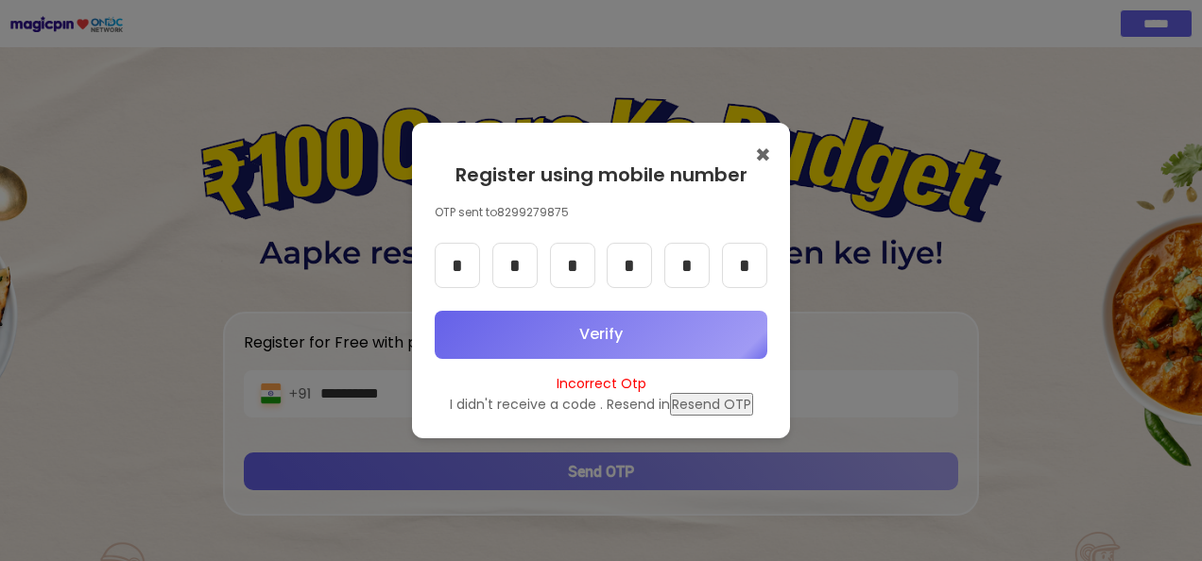
click at [619, 321] on button "Verify" at bounding box center [601, 335] width 333 height 48
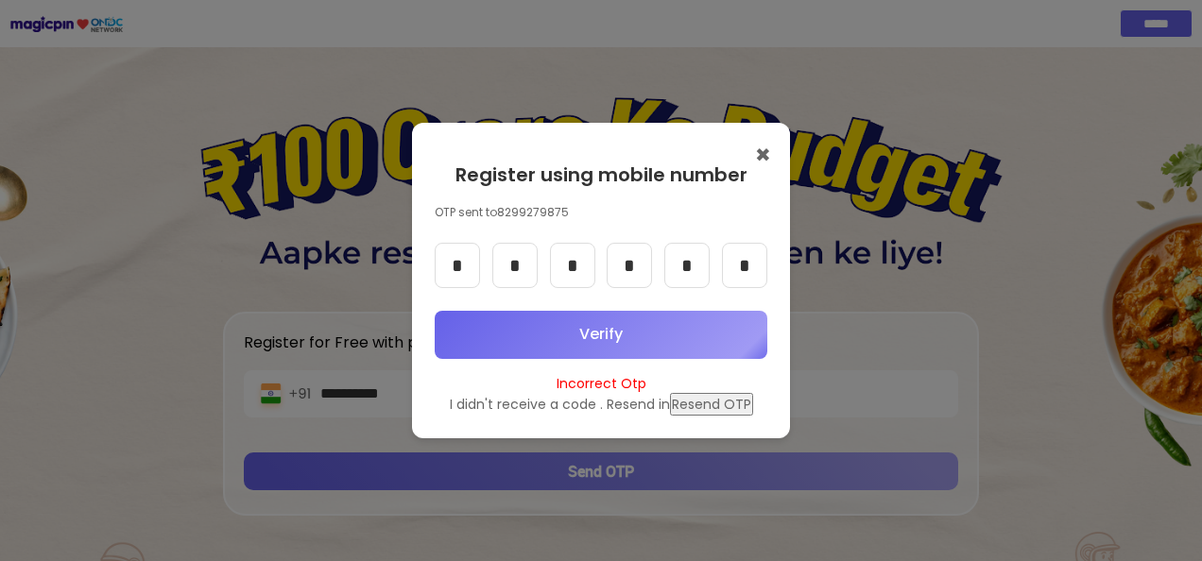
click at [722, 404] on button "Resend OTP" at bounding box center [711, 404] width 83 height 23
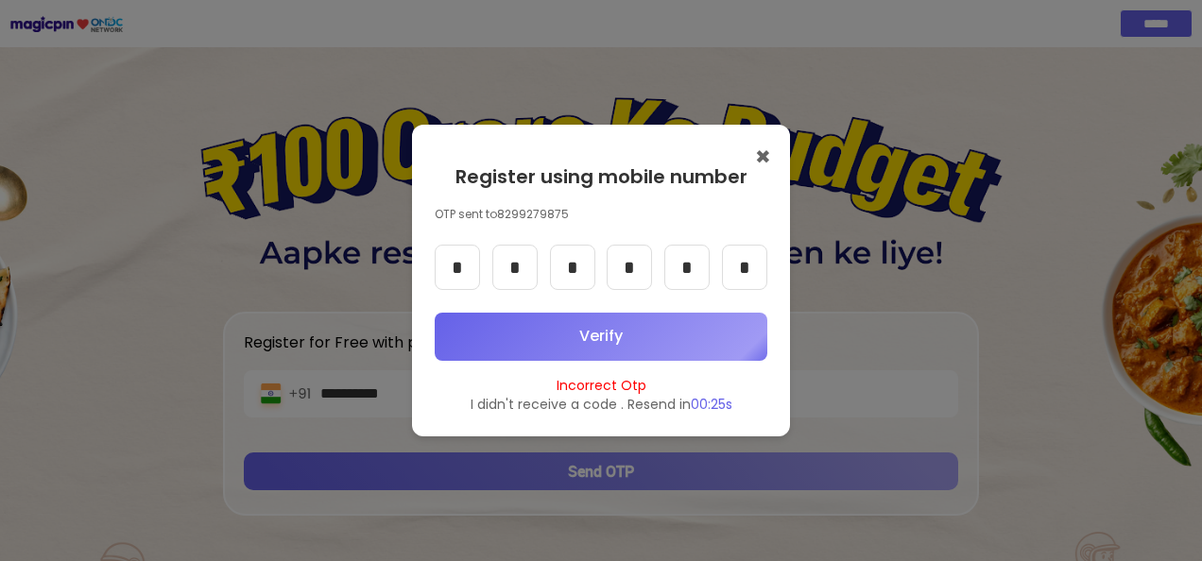
click at [752, 266] on input "*" at bounding box center [744, 267] width 45 height 45
type input "*"
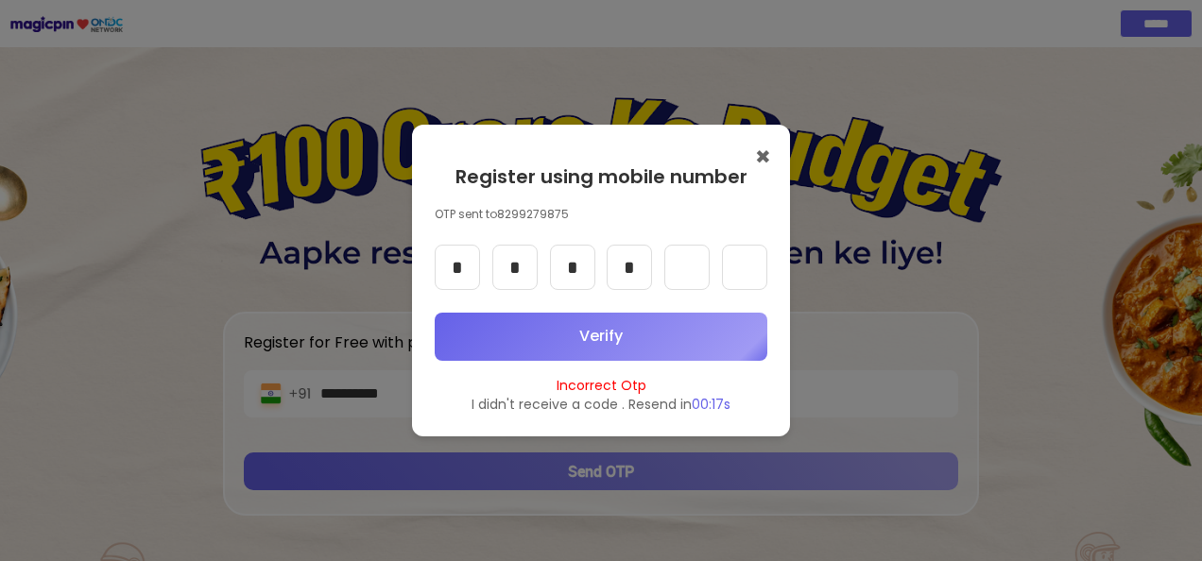
type input "*"
click at [655, 334] on button "Verify" at bounding box center [601, 337] width 333 height 48
click at [599, 338] on button "Verify" at bounding box center [601, 337] width 333 height 48
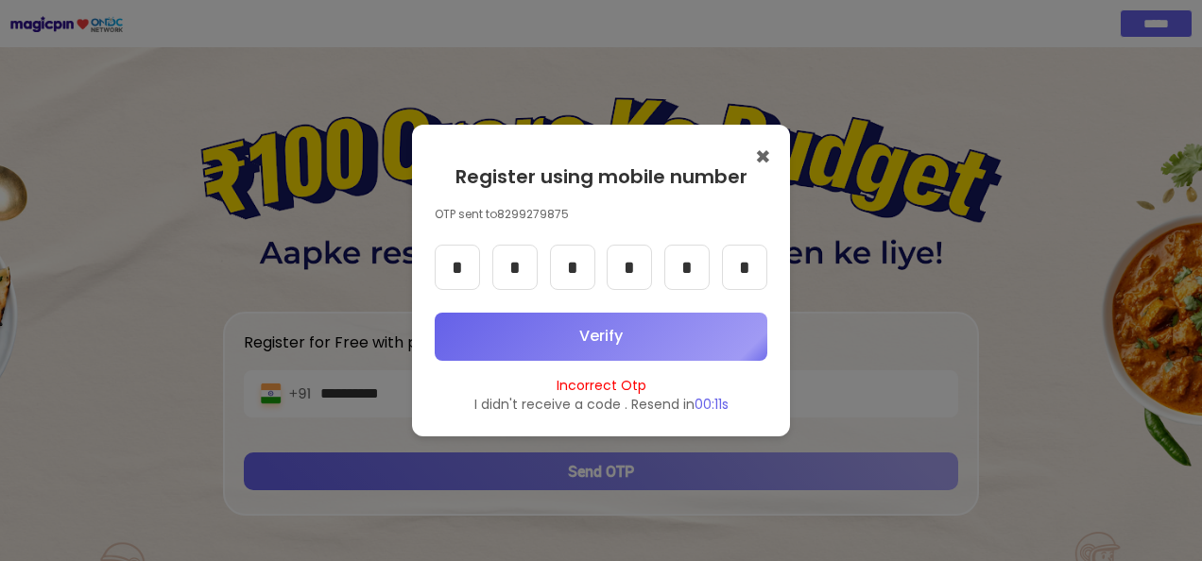
click at [599, 338] on button "Verify" at bounding box center [601, 337] width 333 height 48
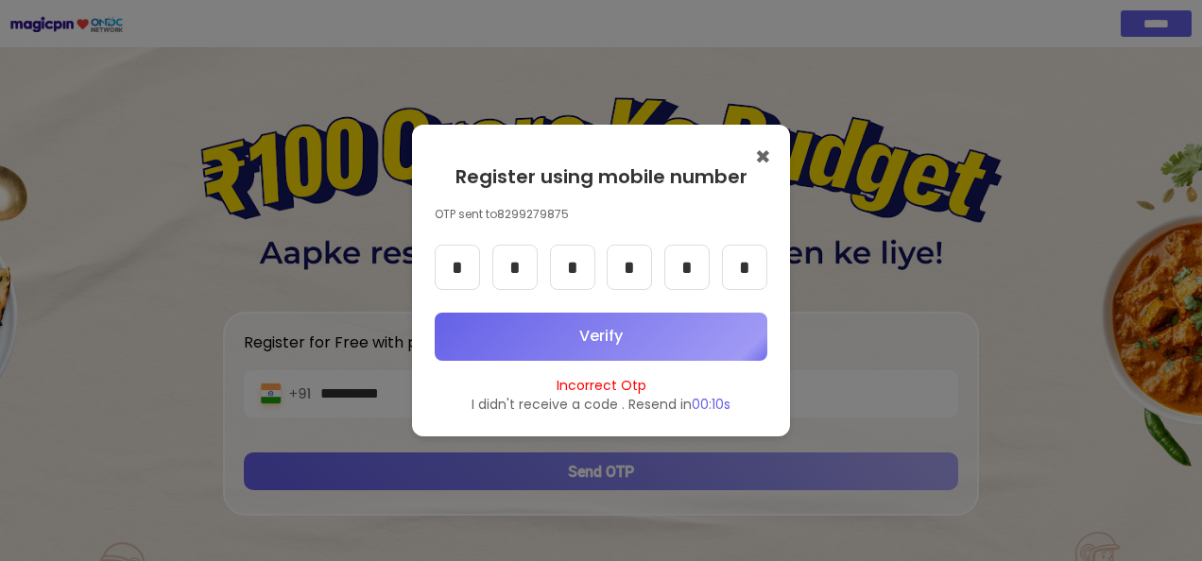
click at [599, 338] on button "Verify" at bounding box center [601, 337] width 333 height 48
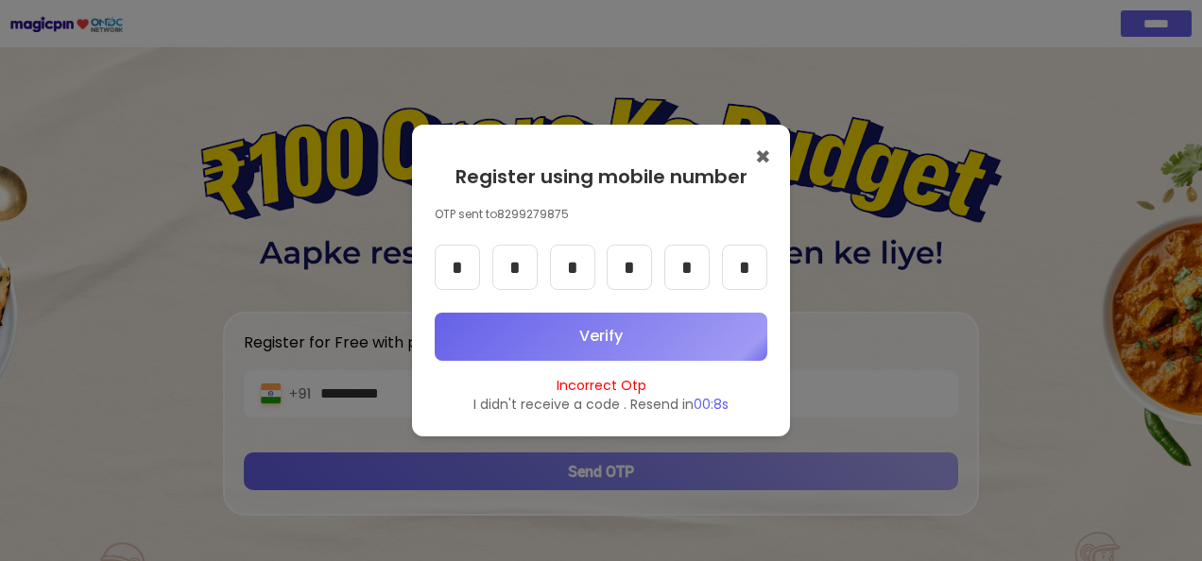
click at [599, 338] on button "Verify" at bounding box center [601, 337] width 333 height 48
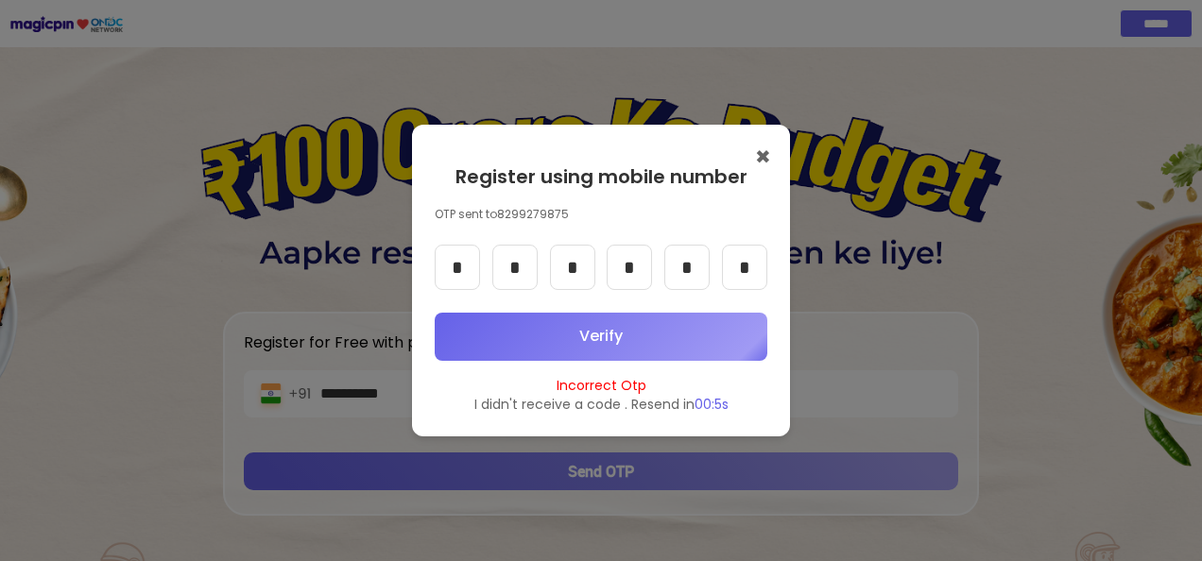
click at [599, 338] on button "Verify" at bounding box center [601, 337] width 333 height 48
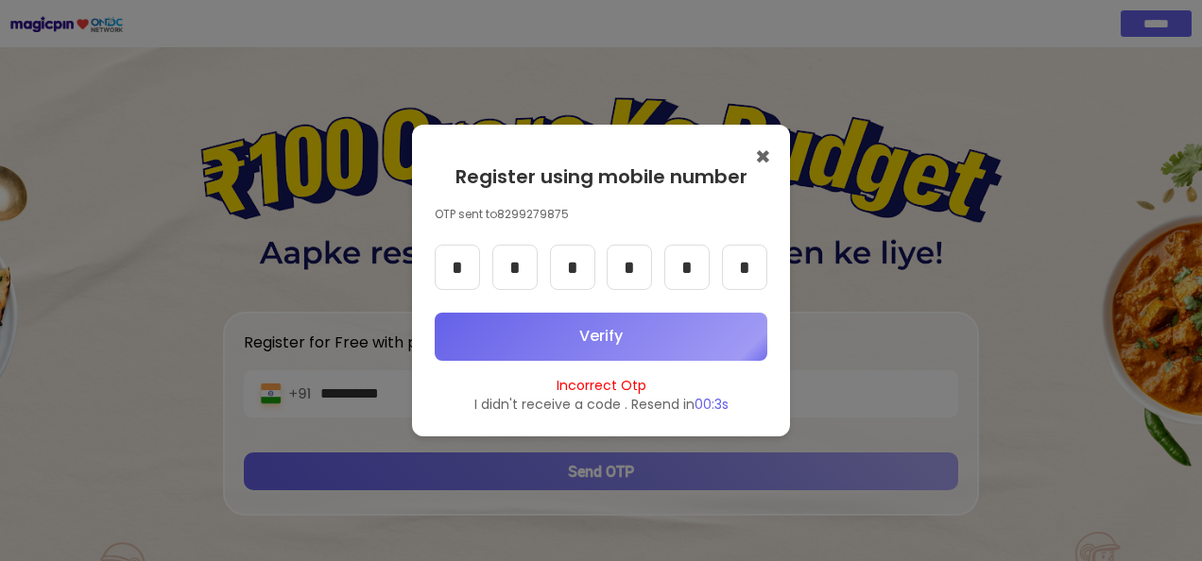
click at [763, 153] on button "✖" at bounding box center [763, 157] width 16 height 27
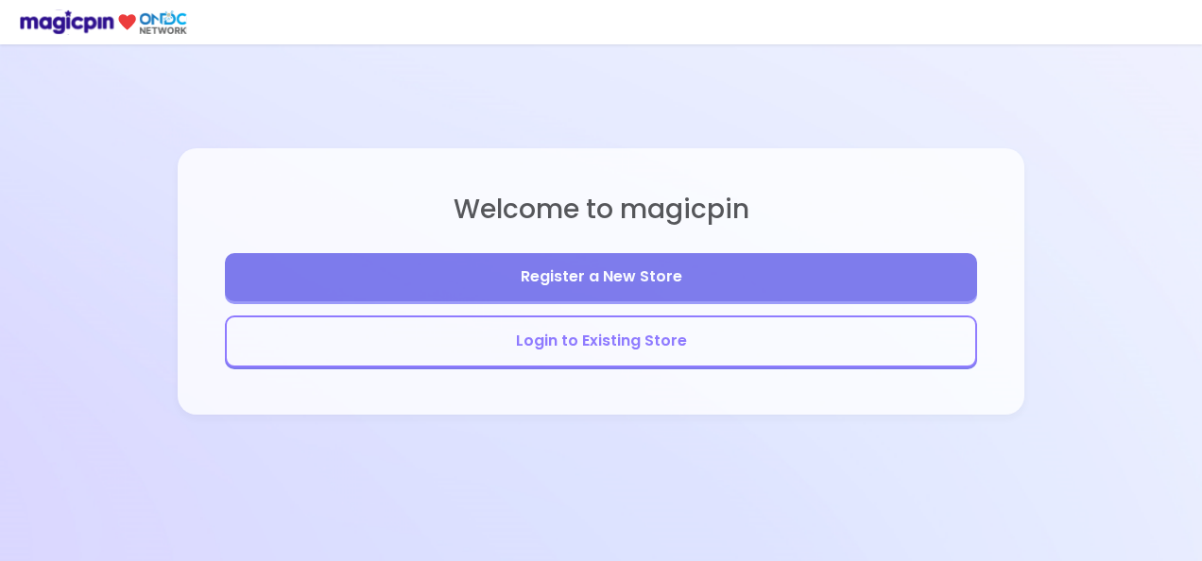
select select "*******"
